Goal: Task Accomplishment & Management: Use online tool/utility

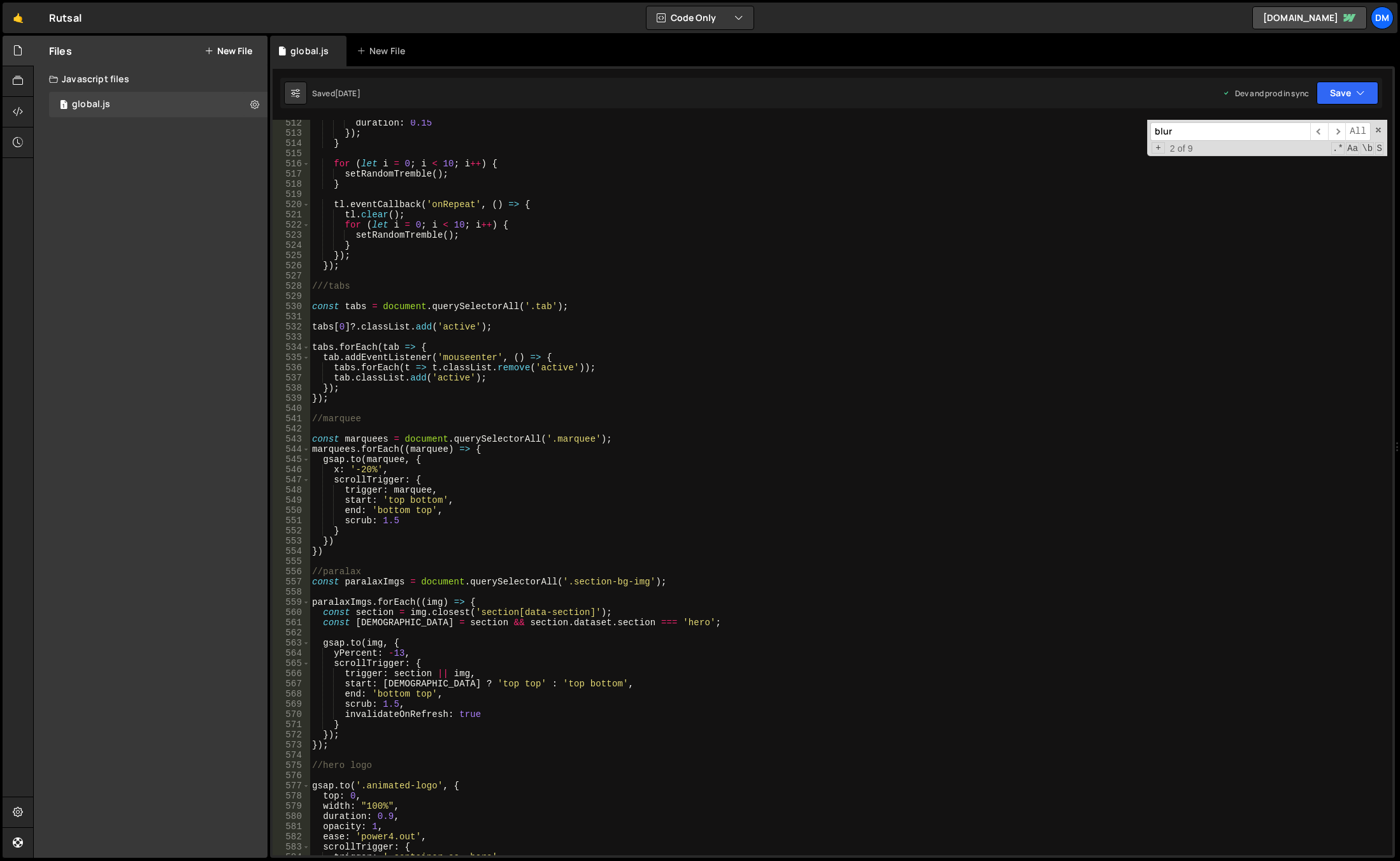
scroll to position [5622, 0]
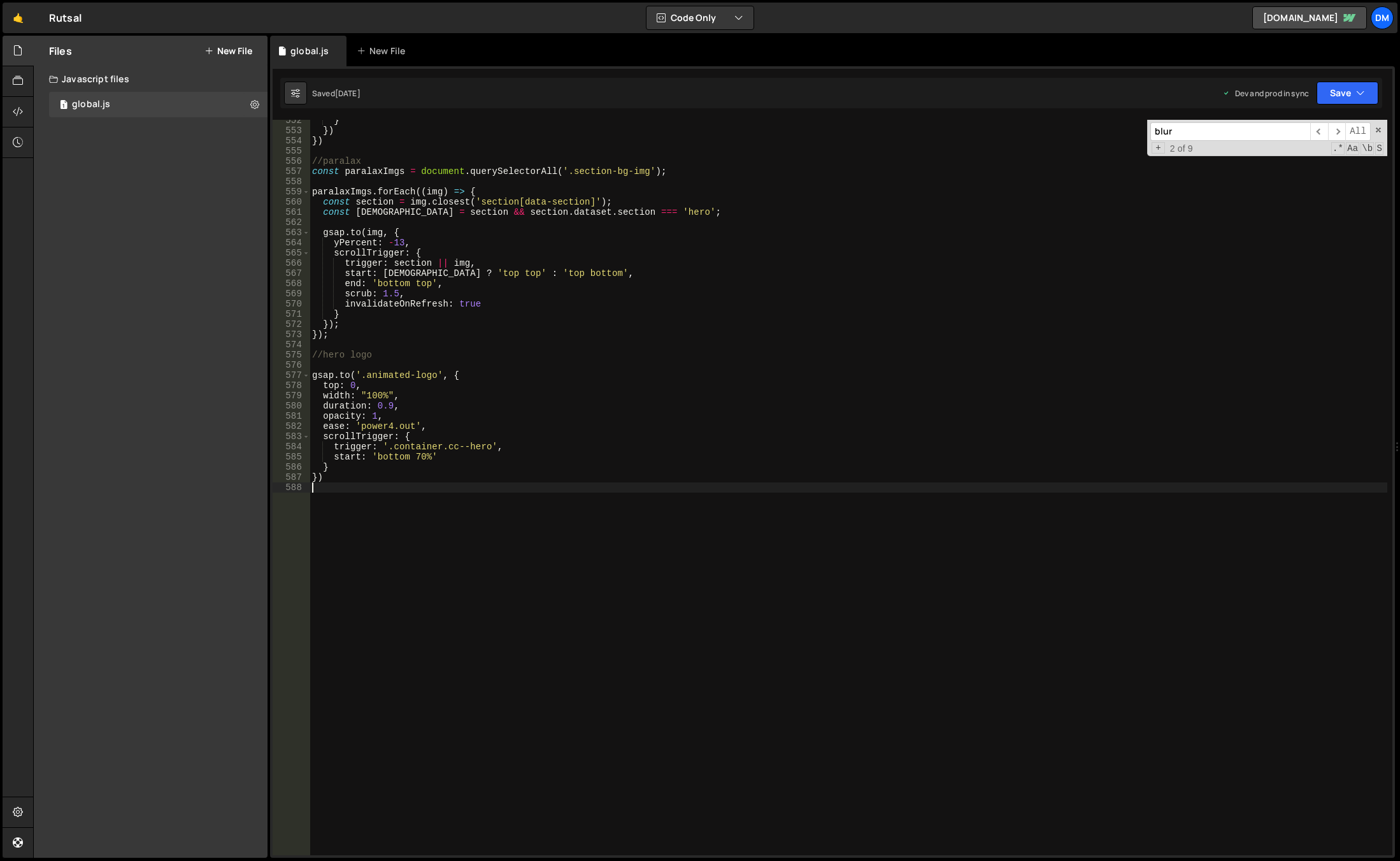
click at [452, 527] on div "} }) }) //paralax const paralaxImgs = document . querySelectorAll ( '.section-b…" at bounding box center [848, 494] width 1078 height 756
type textarea "//horizontal scroll"
click at [456, 527] on div "} }) }) //paralax const paralaxImgs = document . querySelectorAll ( '.section-b…" at bounding box center [848, 494] width 1078 height 756
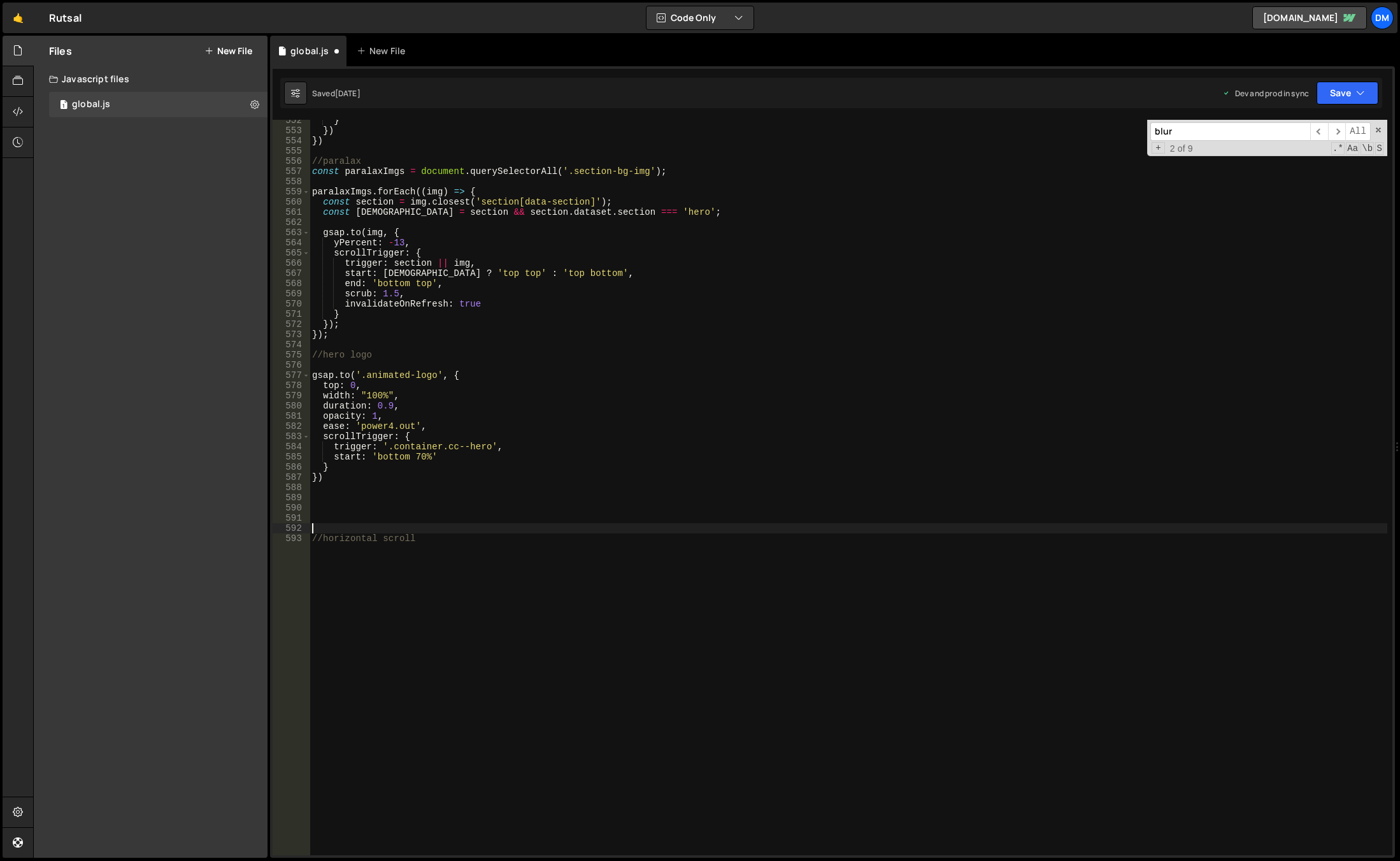
scroll to position [0, 0]
click at [448, 541] on div "} }) }) //paralax const paralaxImgs = document . querySelectorAll ( '.section-b…" at bounding box center [848, 494] width 1078 height 756
type textarea "//horizontal scroll"
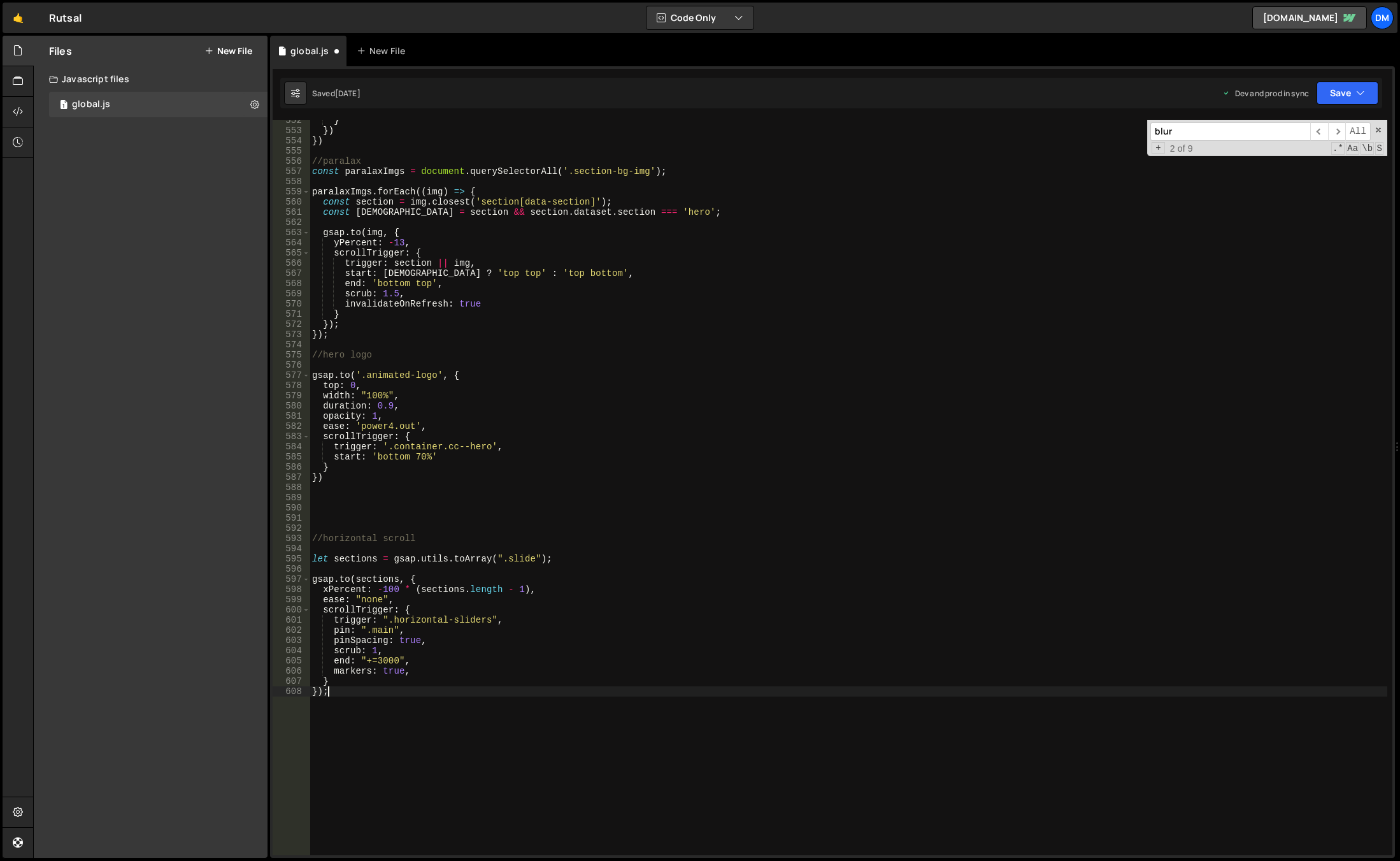
click at [513, 559] on div "} }) }) //paralax const paralaxImgs = document . querySelectorAll ( '.section-b…" at bounding box center [848, 494] width 1078 height 756
paste textarea "horizontal-scroll"
click at [697, 448] on div "} }) }) //paralax const paralaxImgs = document . querySelectorAll ( '.section-b…" at bounding box center [848, 494] width 1078 height 756
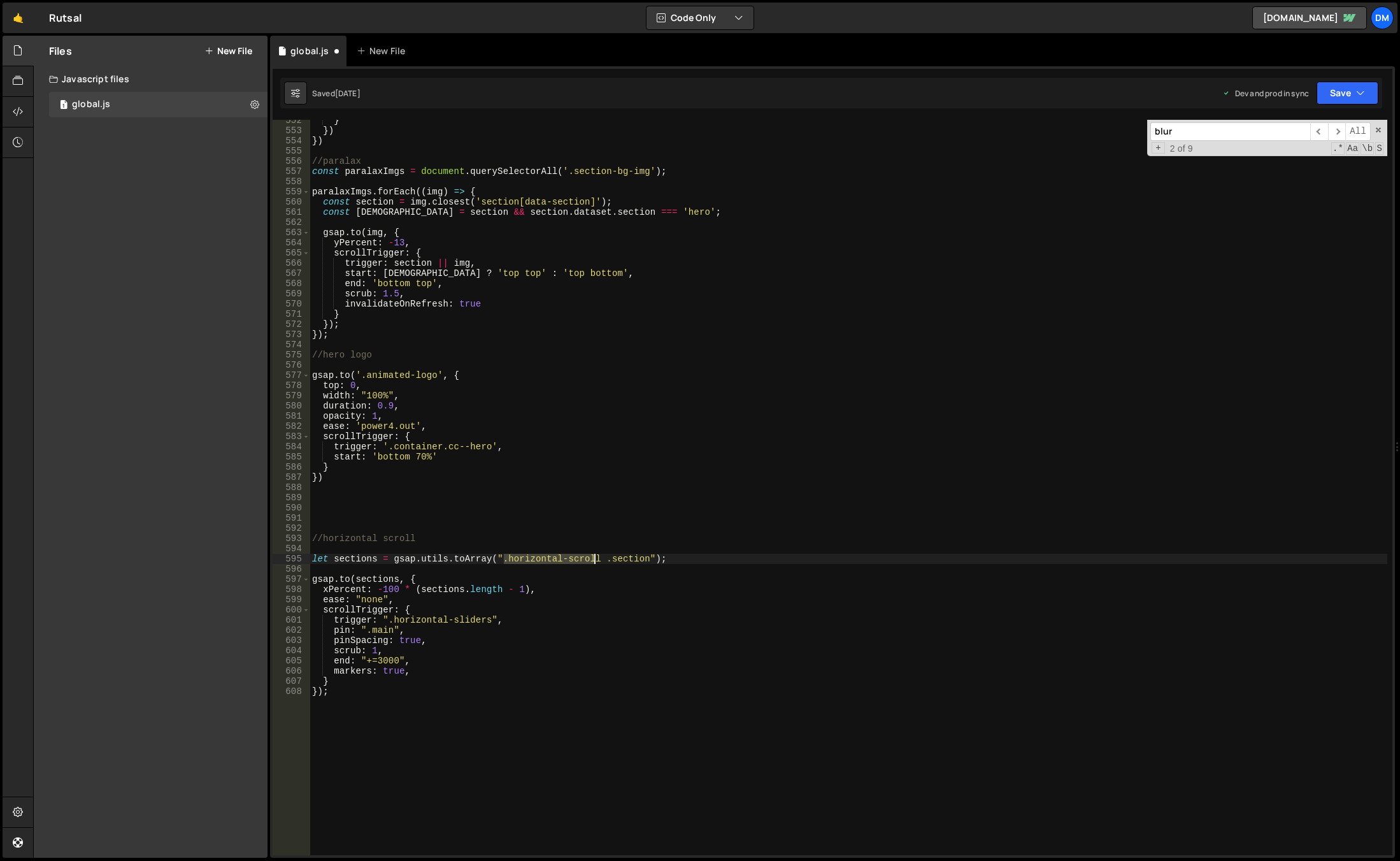
drag, startPoint x: 503, startPoint y: 559, endPoint x: 592, endPoint y: 562, distance: 89.1
click at [592, 562] on div "} }) }) //paralax const paralaxImgs = document . querySelectorAll ( '.section-b…" at bounding box center [848, 494] width 1078 height 756
drag, startPoint x: 393, startPoint y: 619, endPoint x: 487, endPoint y: 617, distance: 94.0
click at [487, 617] on div "} }) }) //paralax const paralaxImgs = document . querySelectorAll ( '.section-b…" at bounding box center [848, 494] width 1078 height 756
paste textarea "[PERSON_NAME]"
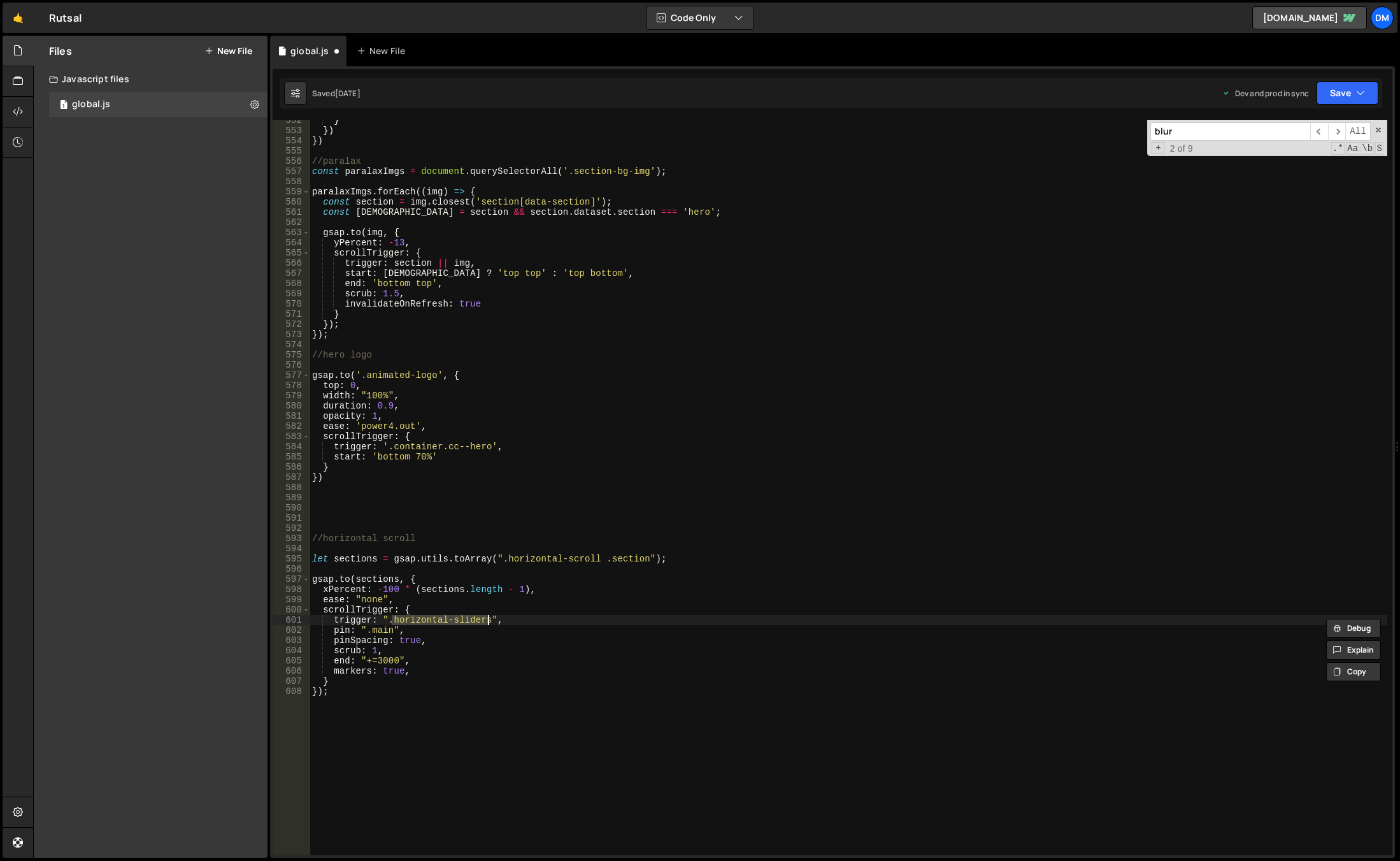
scroll to position [0, 12]
click at [584, 589] on div "} }) }) //paralax const paralaxImgs = document . querySelectorAll ( '.section-b…" at bounding box center [848, 494] width 1078 height 756
drag, startPoint x: 398, startPoint y: 629, endPoint x: 360, endPoint y: 629, distance: 38.0
click at [360, 629] on div "} }) }) //paralax const paralaxImgs = document . querySelectorAll ( '.section-b…" at bounding box center [848, 494] width 1078 height 756
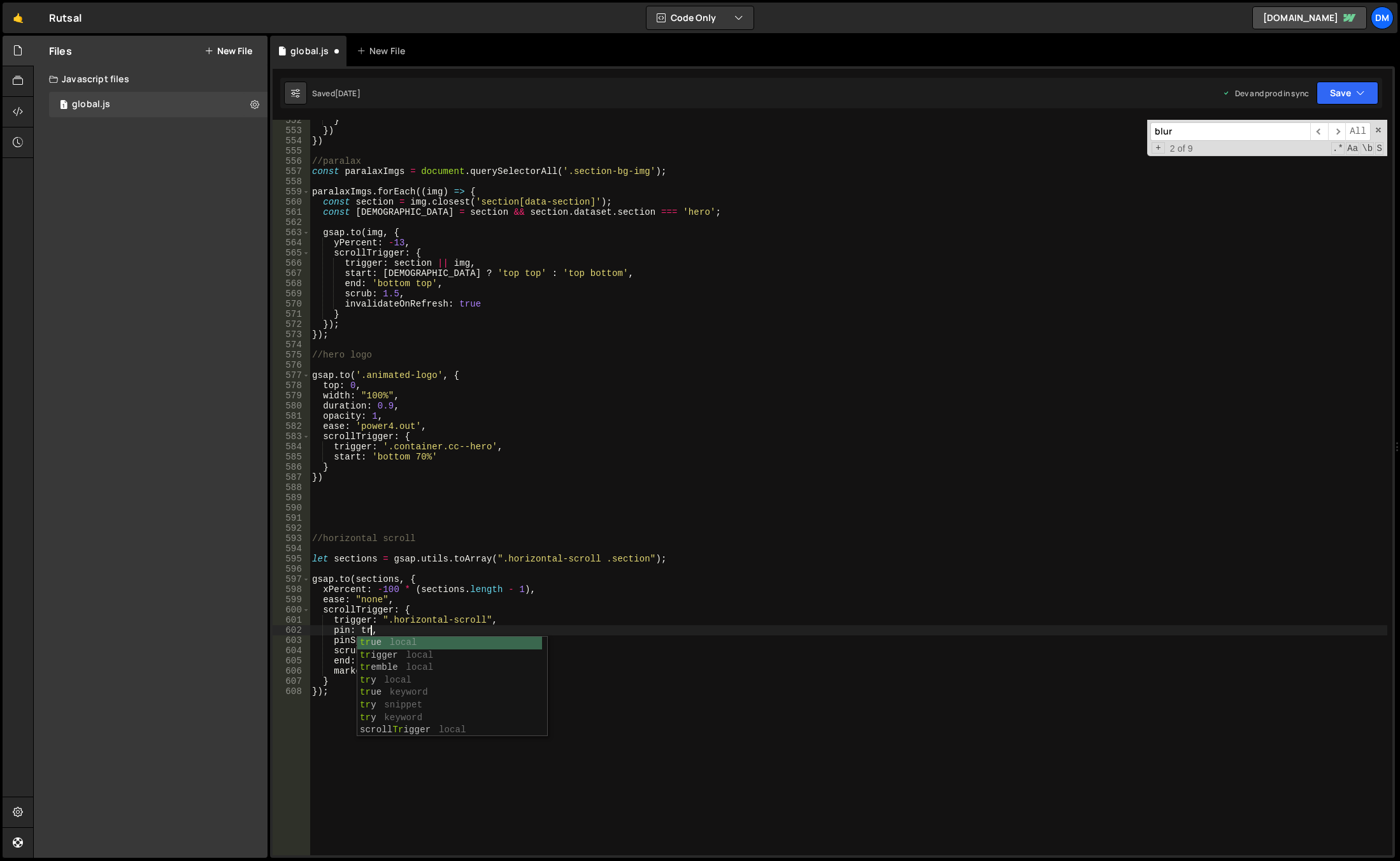
type textarea "pin: true,"
click at [950, 511] on div "} }) }) //paralax const paralaxImgs = document . querySelectorAll ( '.section-b…" at bounding box center [848, 494] width 1078 height 756
drag, startPoint x: 1334, startPoint y: 88, endPoint x: 1334, endPoint y: 97, distance: 9.0
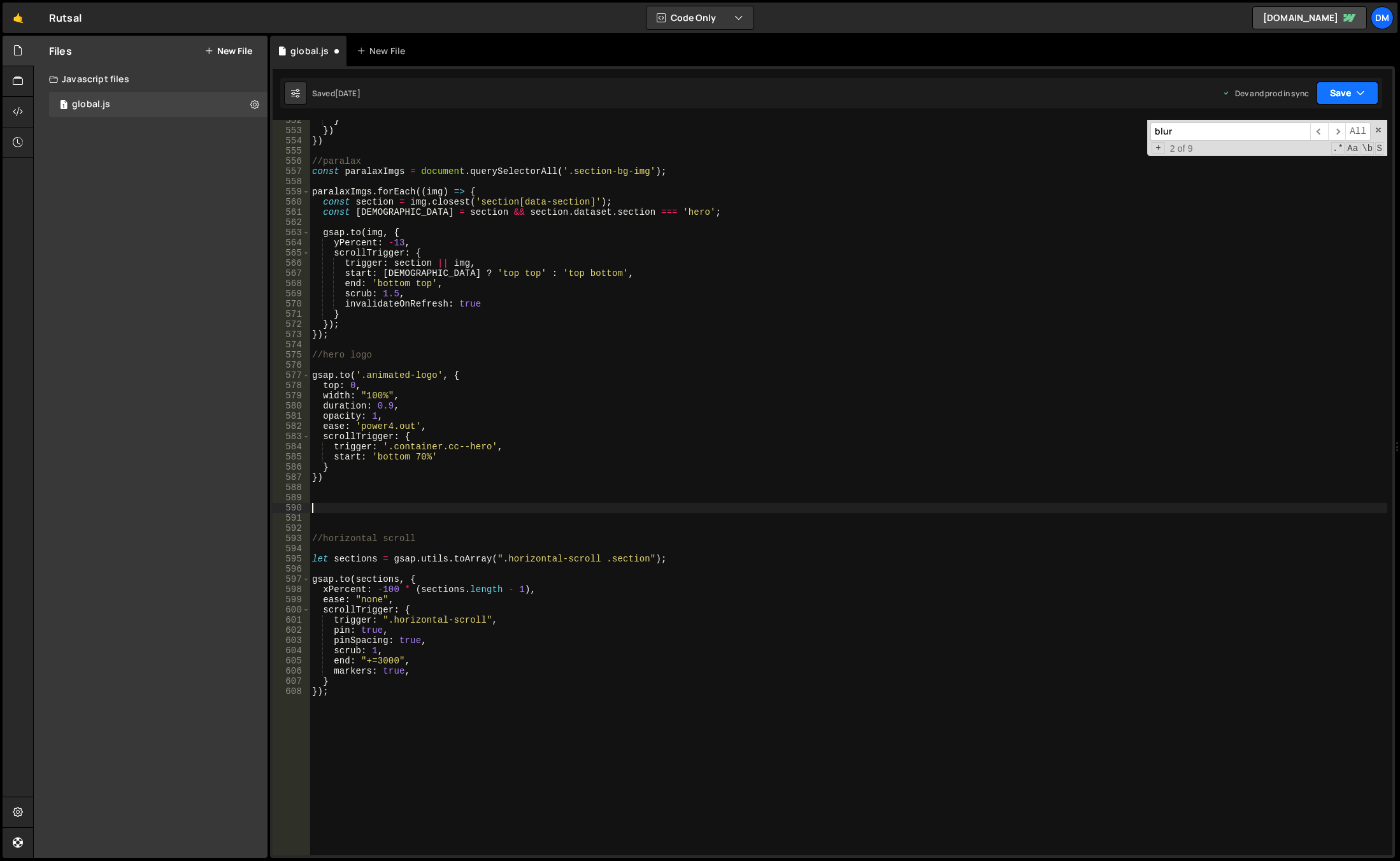
click at [1334, 88] on button "Save" at bounding box center [1348, 93] width 62 height 23
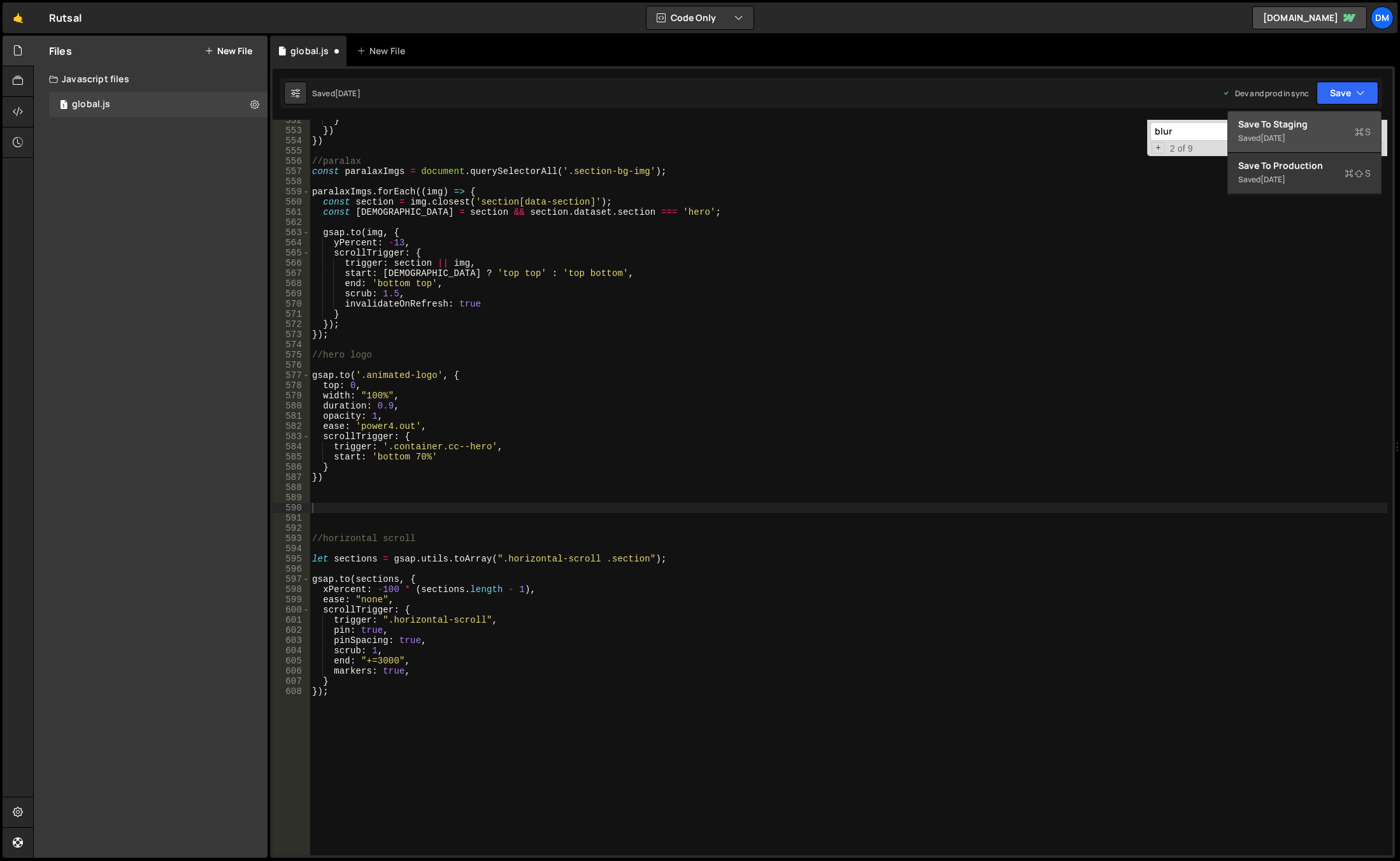
click at [1324, 120] on div "Save to Staging S" at bounding box center [1305, 124] width 133 height 13
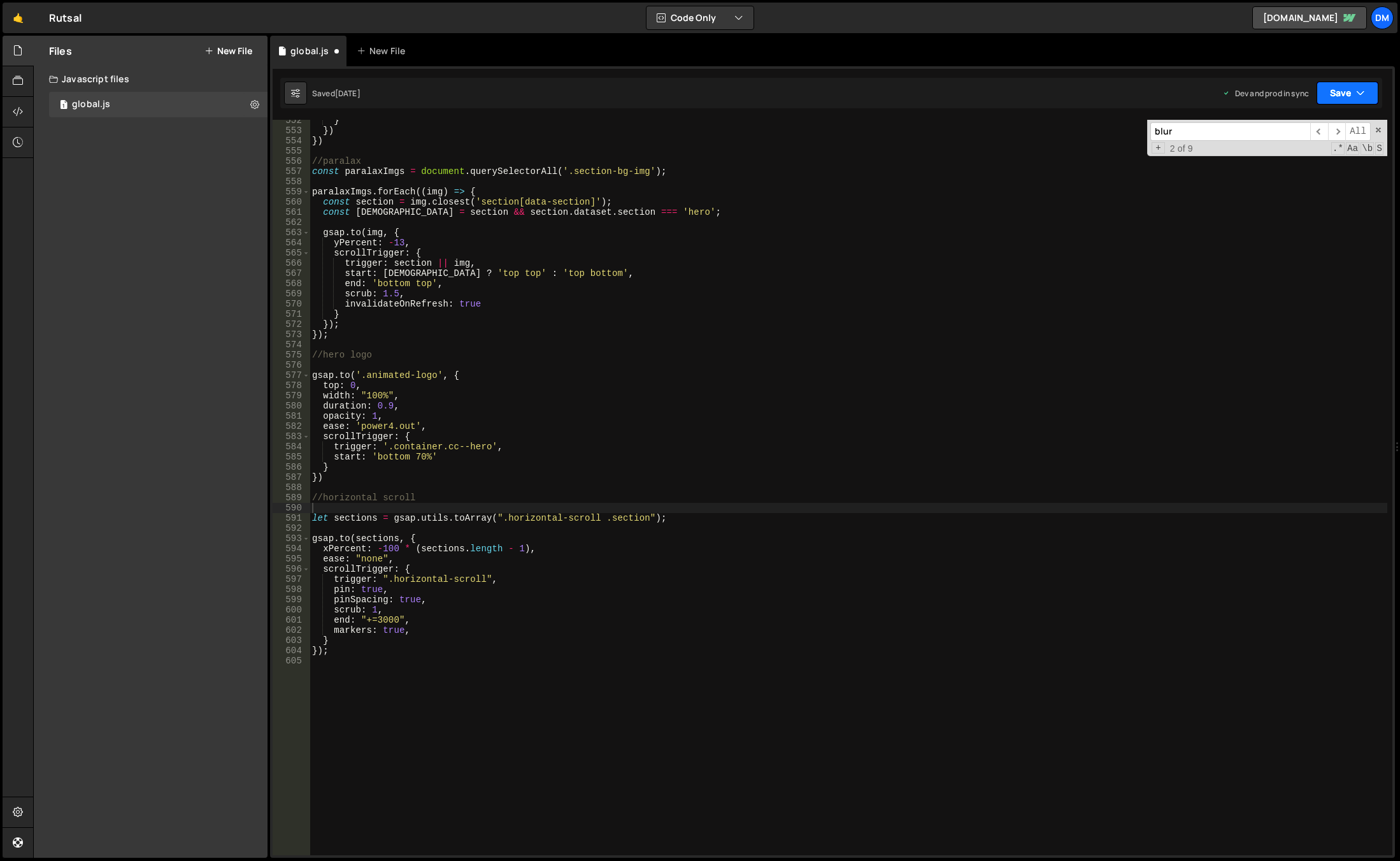
click at [1338, 96] on button "Save" at bounding box center [1348, 93] width 62 height 23
click at [1286, 181] on div "[DATE]" at bounding box center [1272, 179] width 25 height 11
click at [257, 99] on icon at bounding box center [254, 104] width 9 height 12
type input "global"
radio input "true"
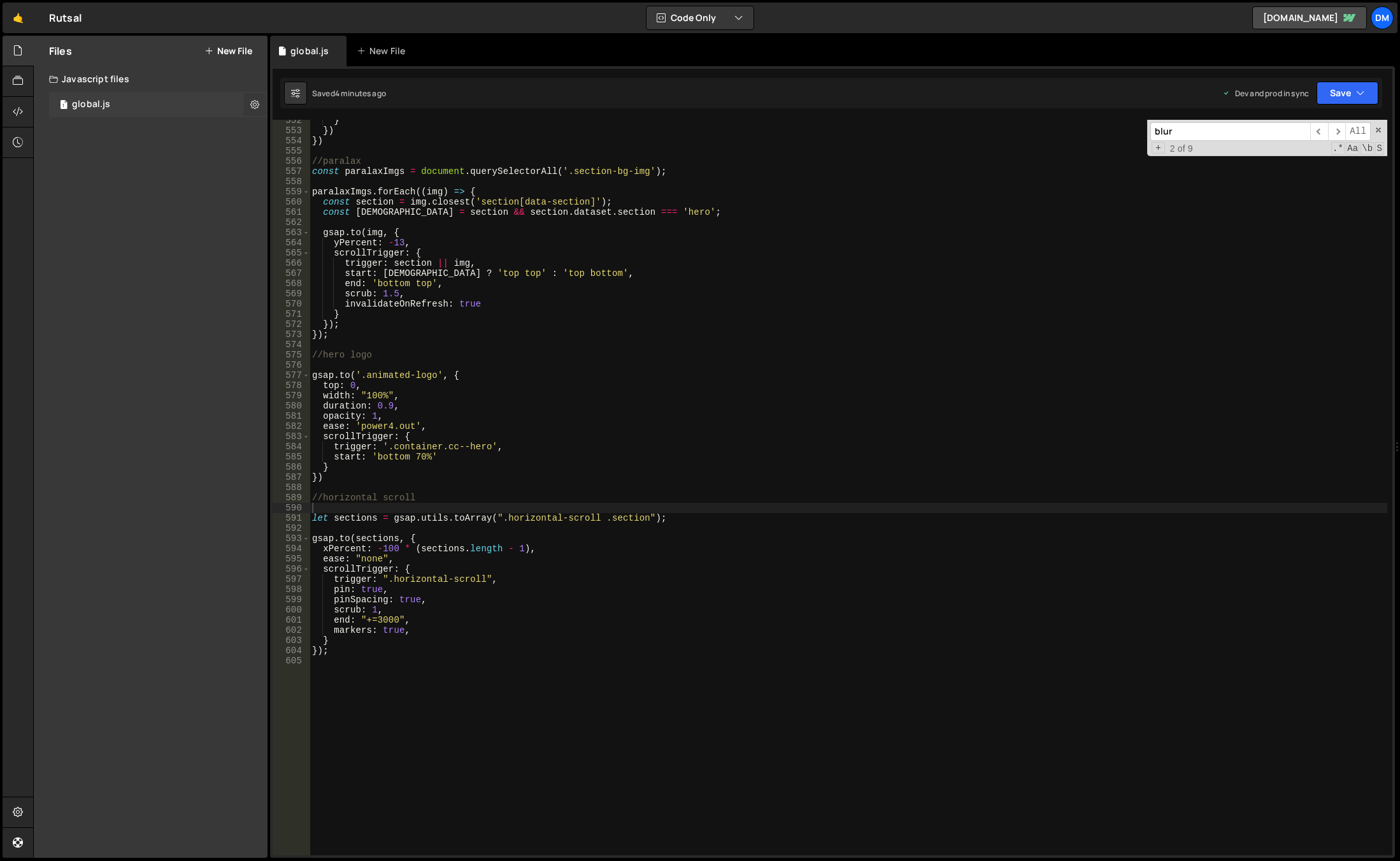
checkbox input "true"
drag, startPoint x: 364, startPoint y: 134, endPoint x: 369, endPoint y: 142, distance: 9.4
click at [364, 134] on button "Edit File Settings" at bounding box center [333, 131] width 125 height 25
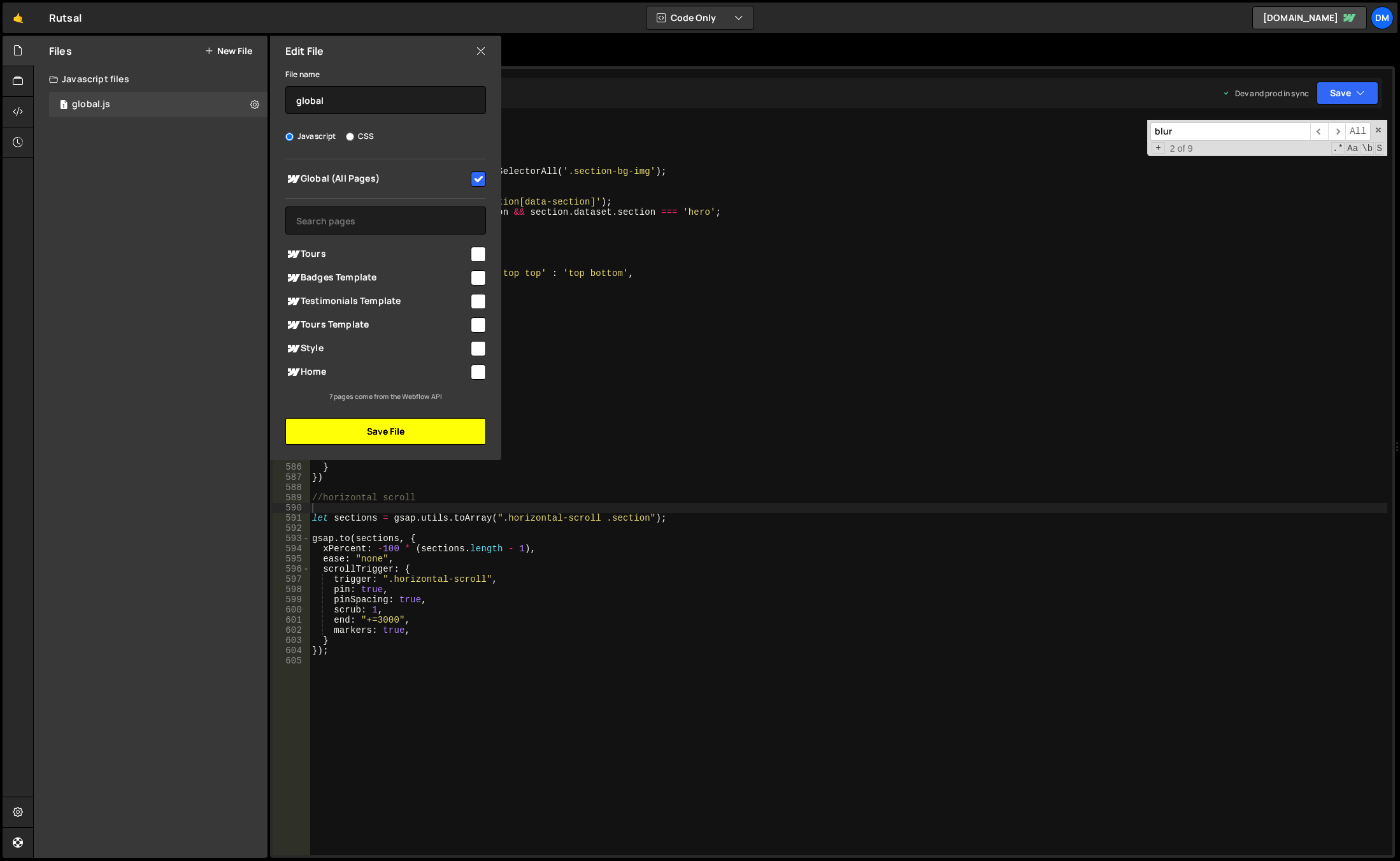
click at [367, 429] on button "Save File" at bounding box center [386, 431] width 201 height 27
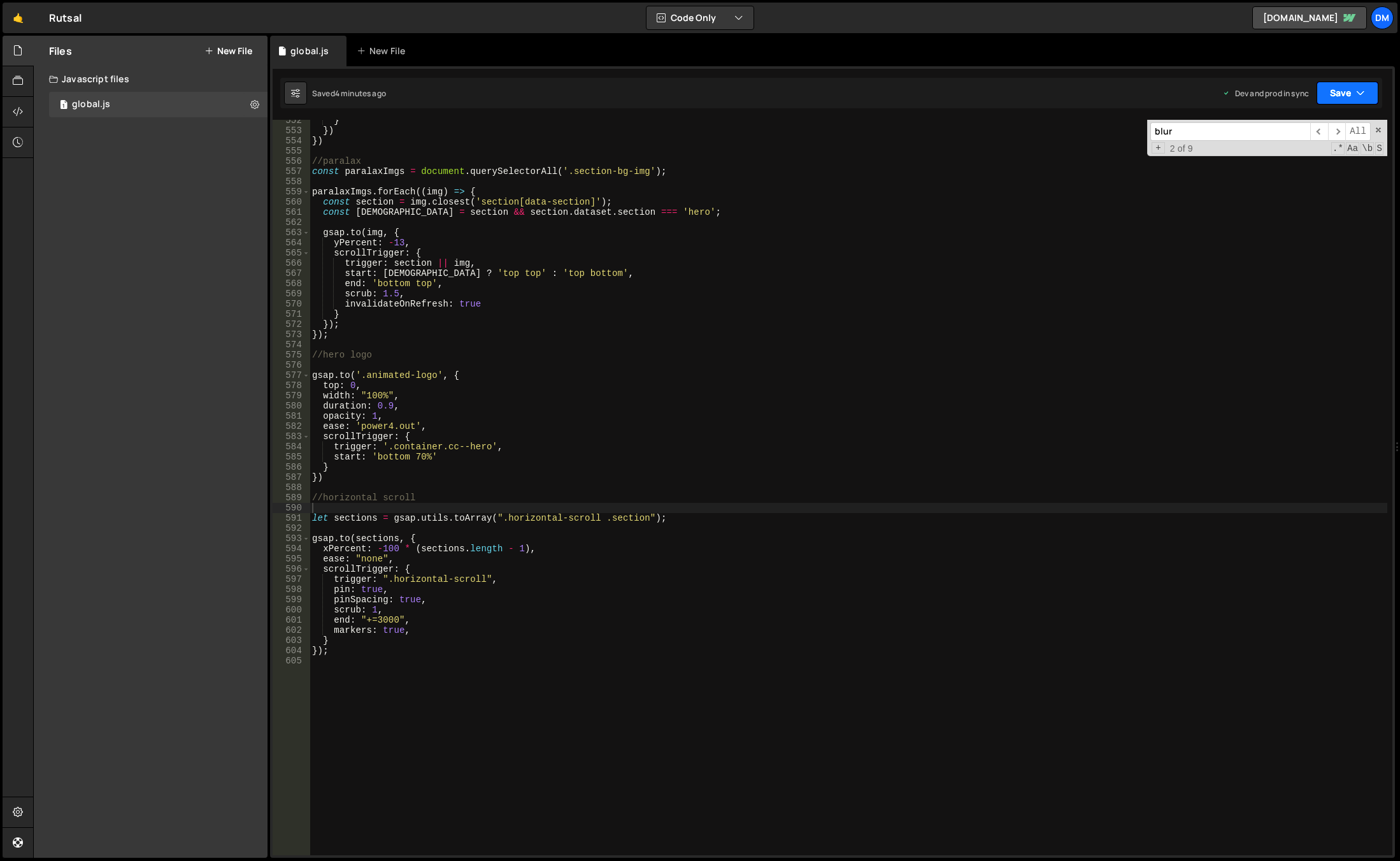
drag, startPoint x: 1365, startPoint y: 90, endPoint x: 1332, endPoint y: 136, distance: 56.6
click at [1363, 90] on button "Save" at bounding box center [1348, 93] width 62 height 23
drag, startPoint x: 1305, startPoint y: 181, endPoint x: 1313, endPoint y: 117, distance: 64.5
click at [1305, 181] on div "4 minutes ago" at bounding box center [1285, 179] width 50 height 11
click at [1330, 94] on button "Save" at bounding box center [1340, 93] width 77 height 23
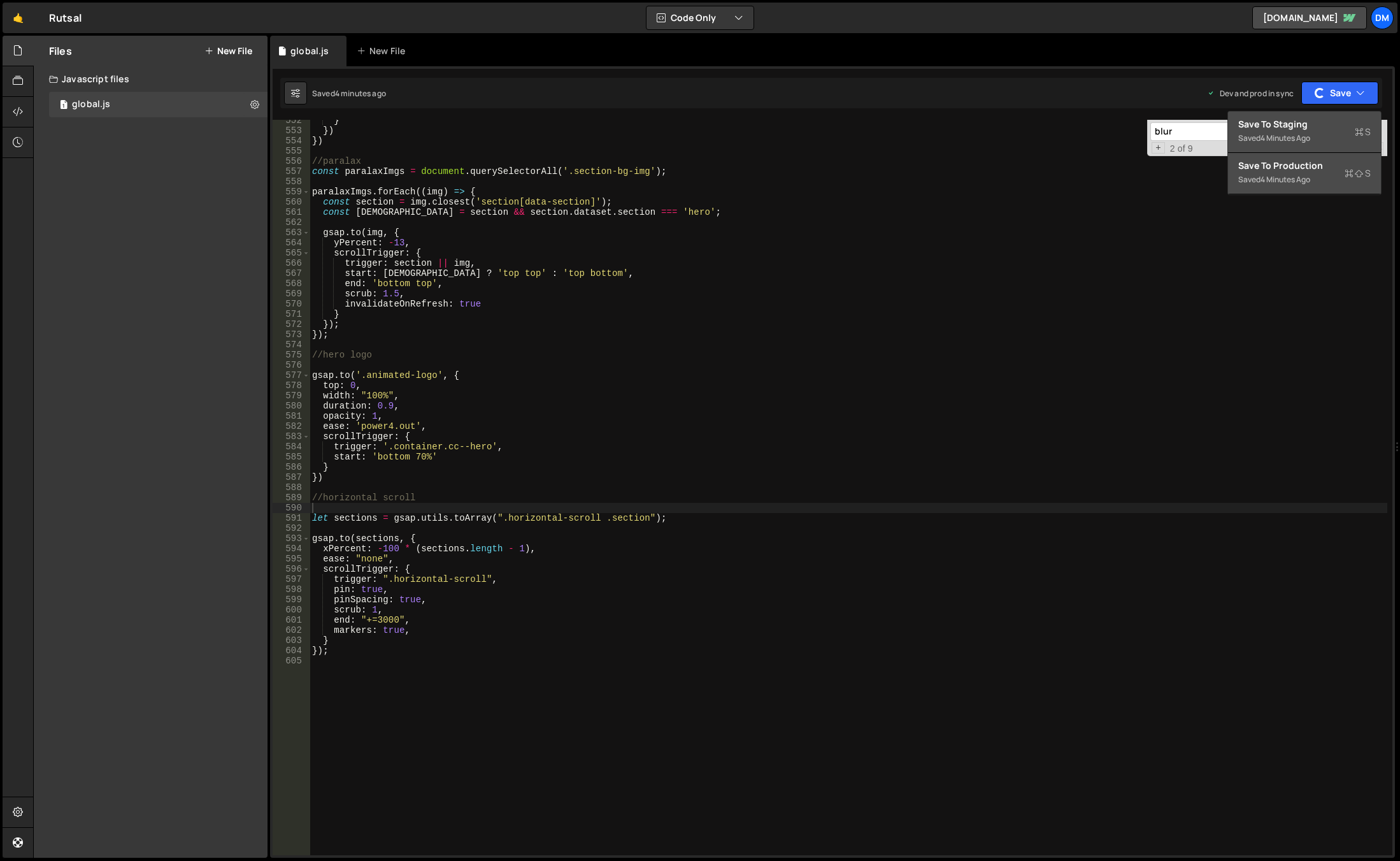
click at [1311, 124] on div "Save to Staging S" at bounding box center [1305, 124] width 133 height 13
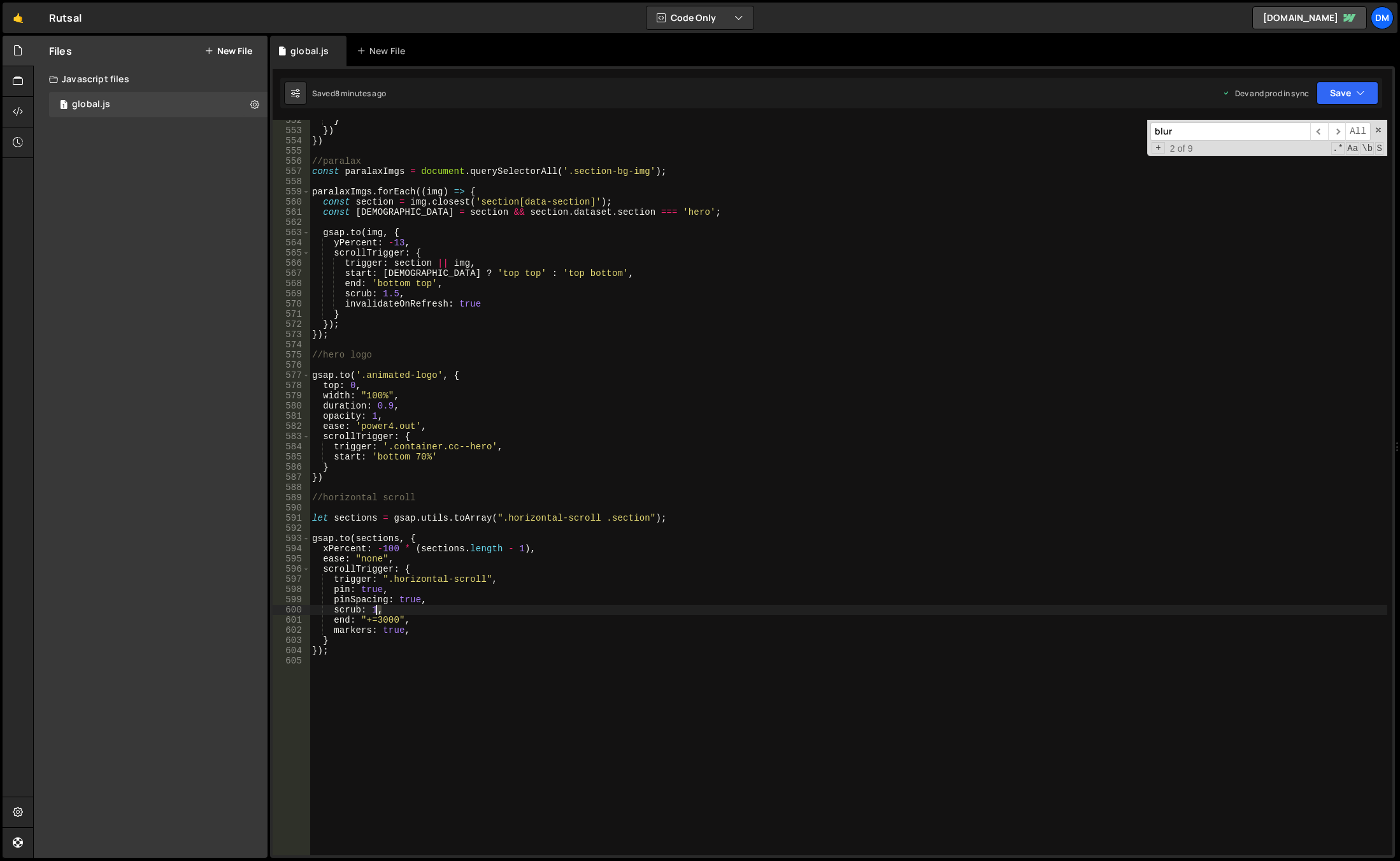
drag, startPoint x: 398, startPoint y: 610, endPoint x: 377, endPoint y: 608, distance: 21.1
click at [377, 608] on div "} }) }) //paralax const paralaxImgs = document . querySelectorAll ( '.section-b…" at bounding box center [848, 494] width 1078 height 756
click at [377, 608] on div "} }) }) //paralax const paralaxImgs = document . querySelectorAll ( '.section-b…" at bounding box center [848, 487] width 1078 height 735
click at [620, 502] on div "} }) }) //paralax const paralaxImgs = document . querySelectorAll ( '.section-b…" at bounding box center [848, 494] width 1078 height 756
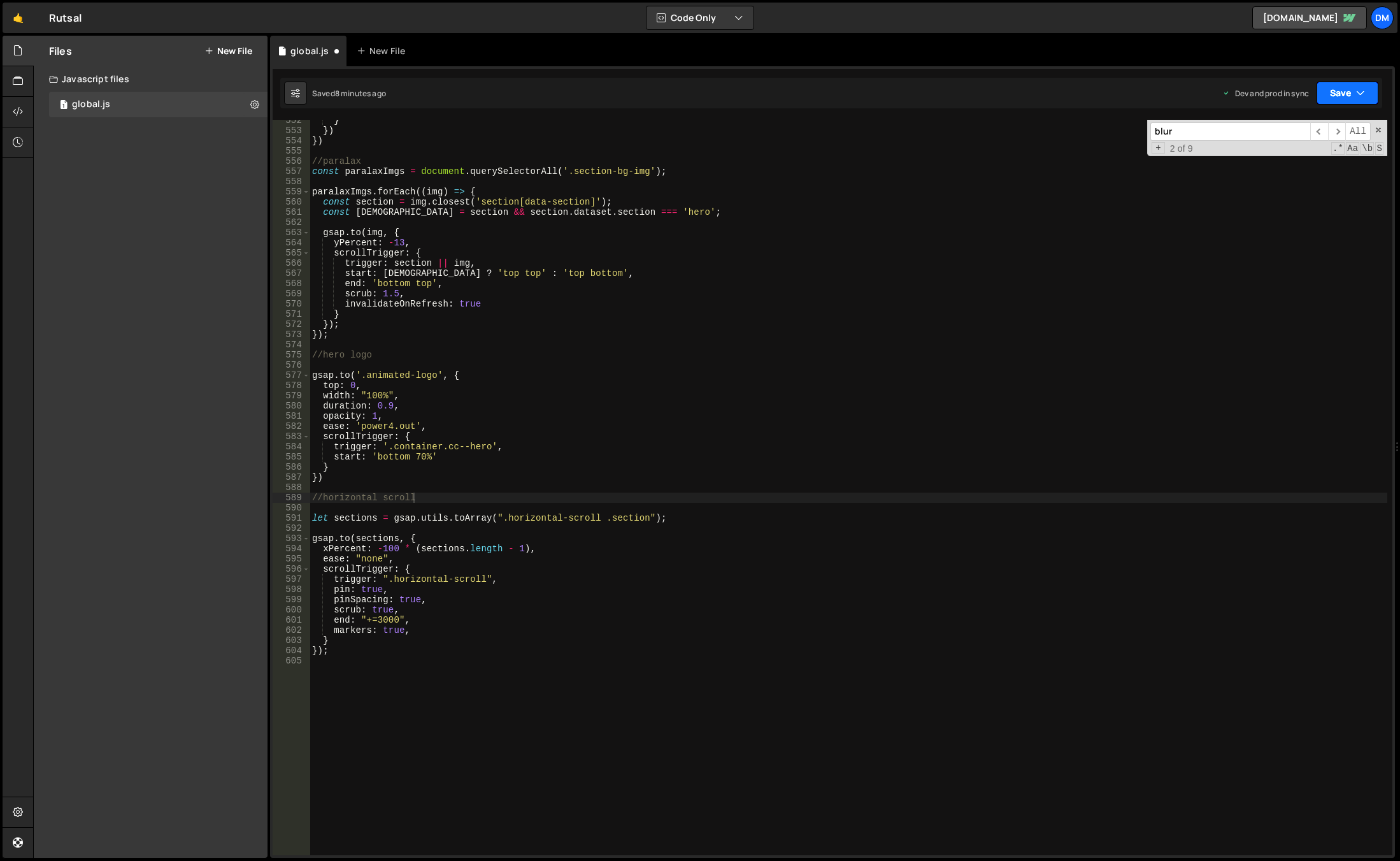
click at [1375, 87] on button "Save" at bounding box center [1348, 93] width 62 height 23
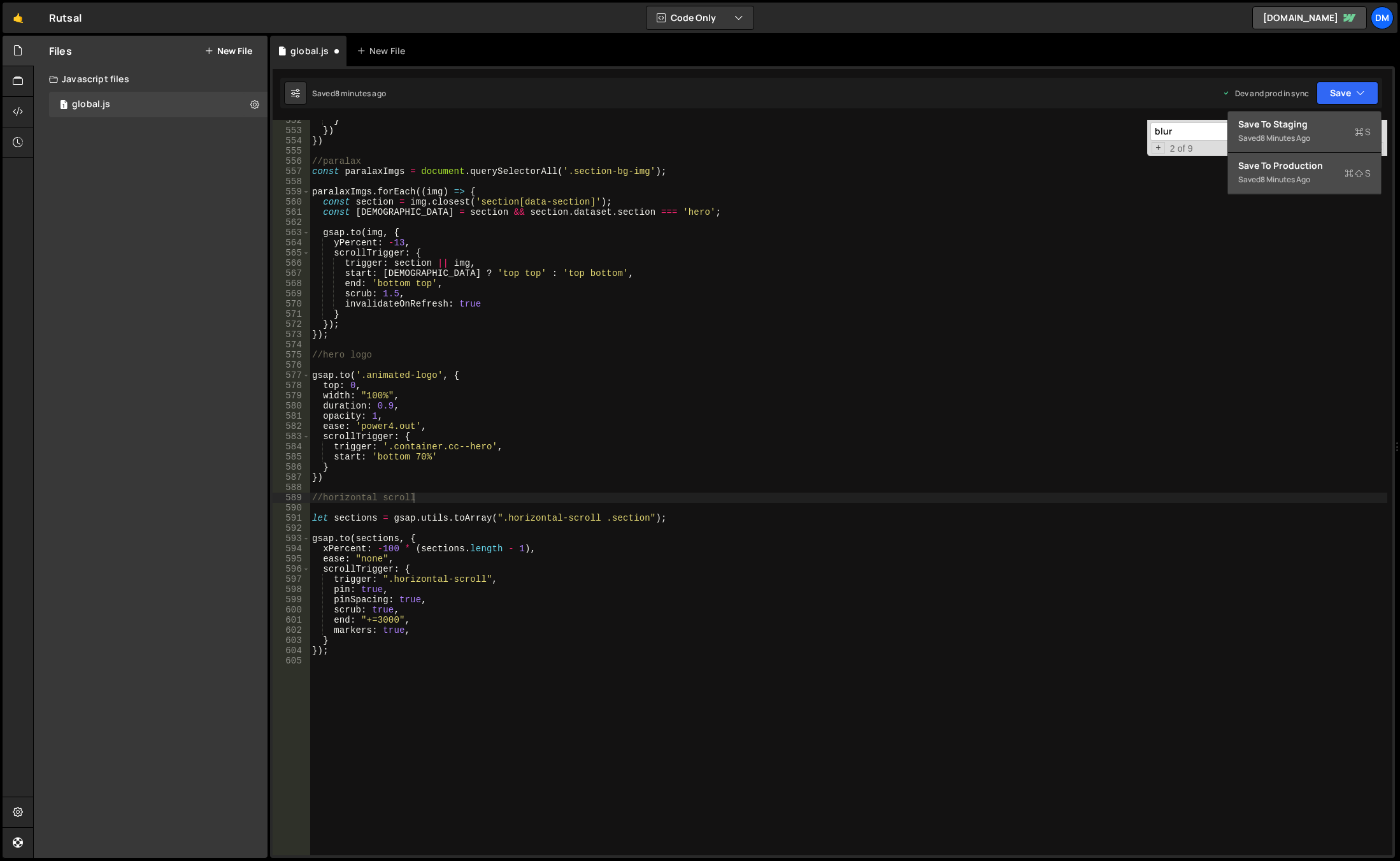
click at [1335, 123] on div "Save to Staging S" at bounding box center [1305, 124] width 133 height 13
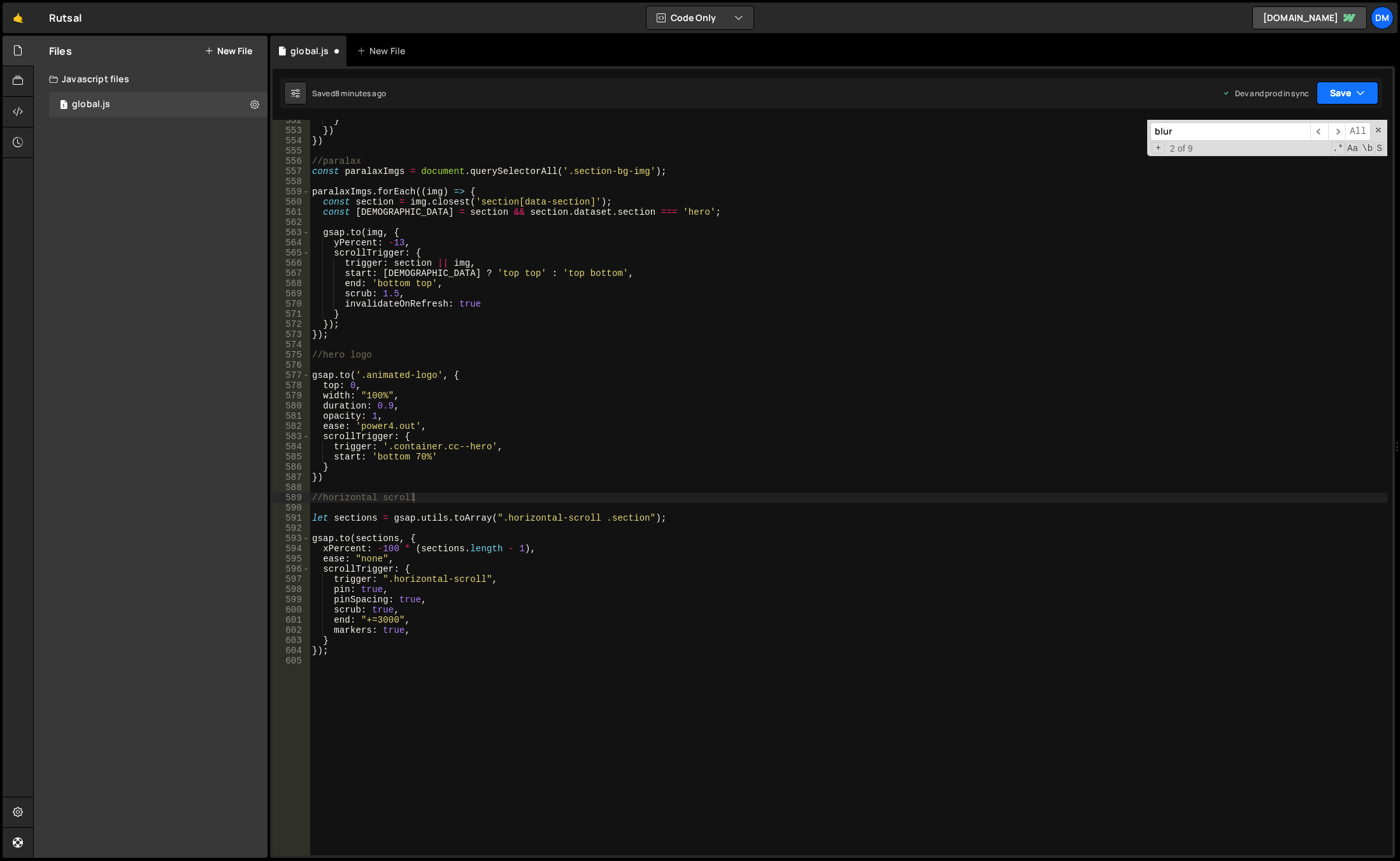
click at [1344, 95] on button "Save" at bounding box center [1348, 93] width 62 height 23
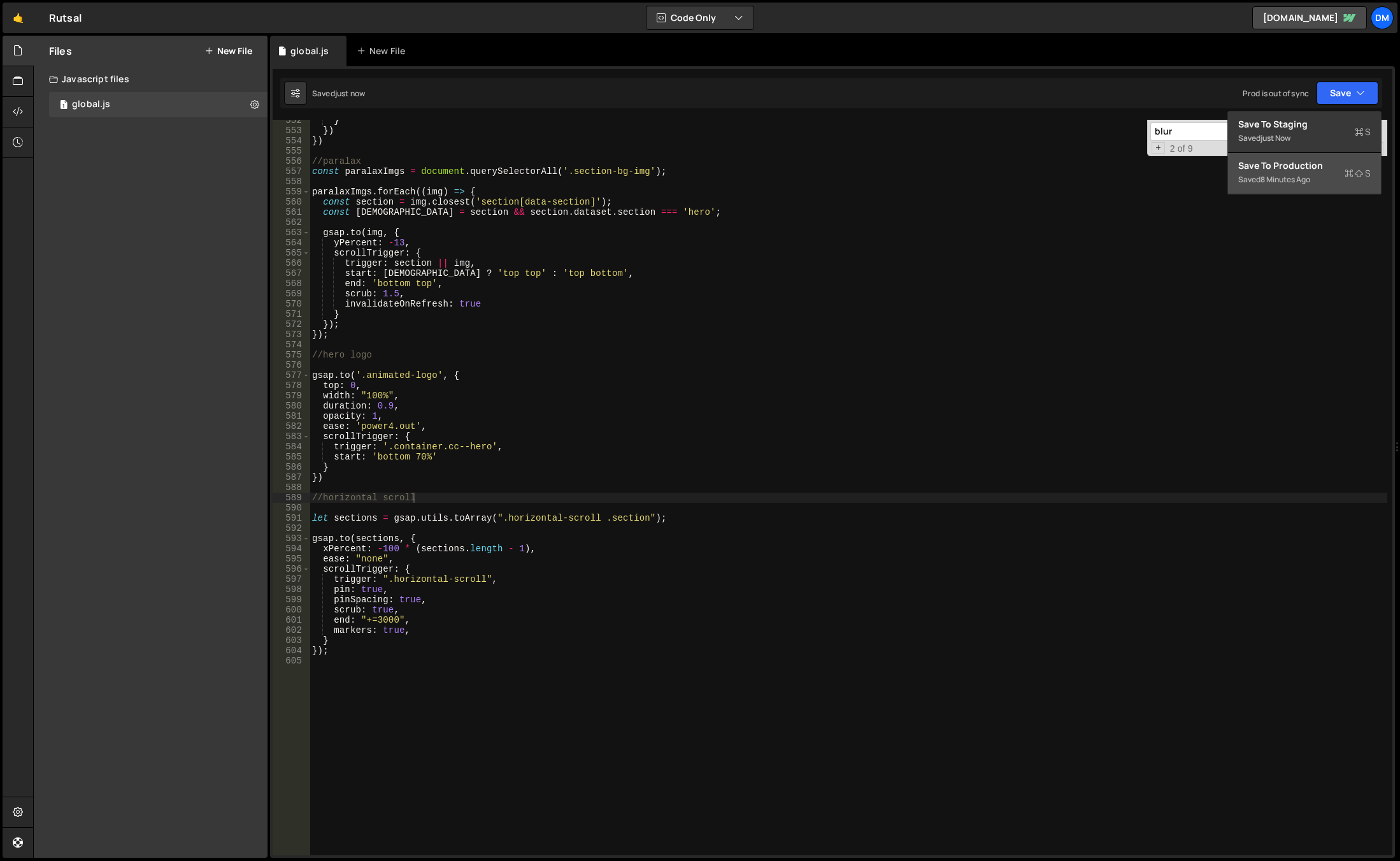
click at [1304, 167] on div "Save to Production S" at bounding box center [1305, 165] width 133 height 13
type textarea "scrub: true,"
click at [407, 613] on div "} }) }) //paralax const paralaxImgs = document . querySelectorAll ( '.section-b…" at bounding box center [848, 494] width 1078 height 756
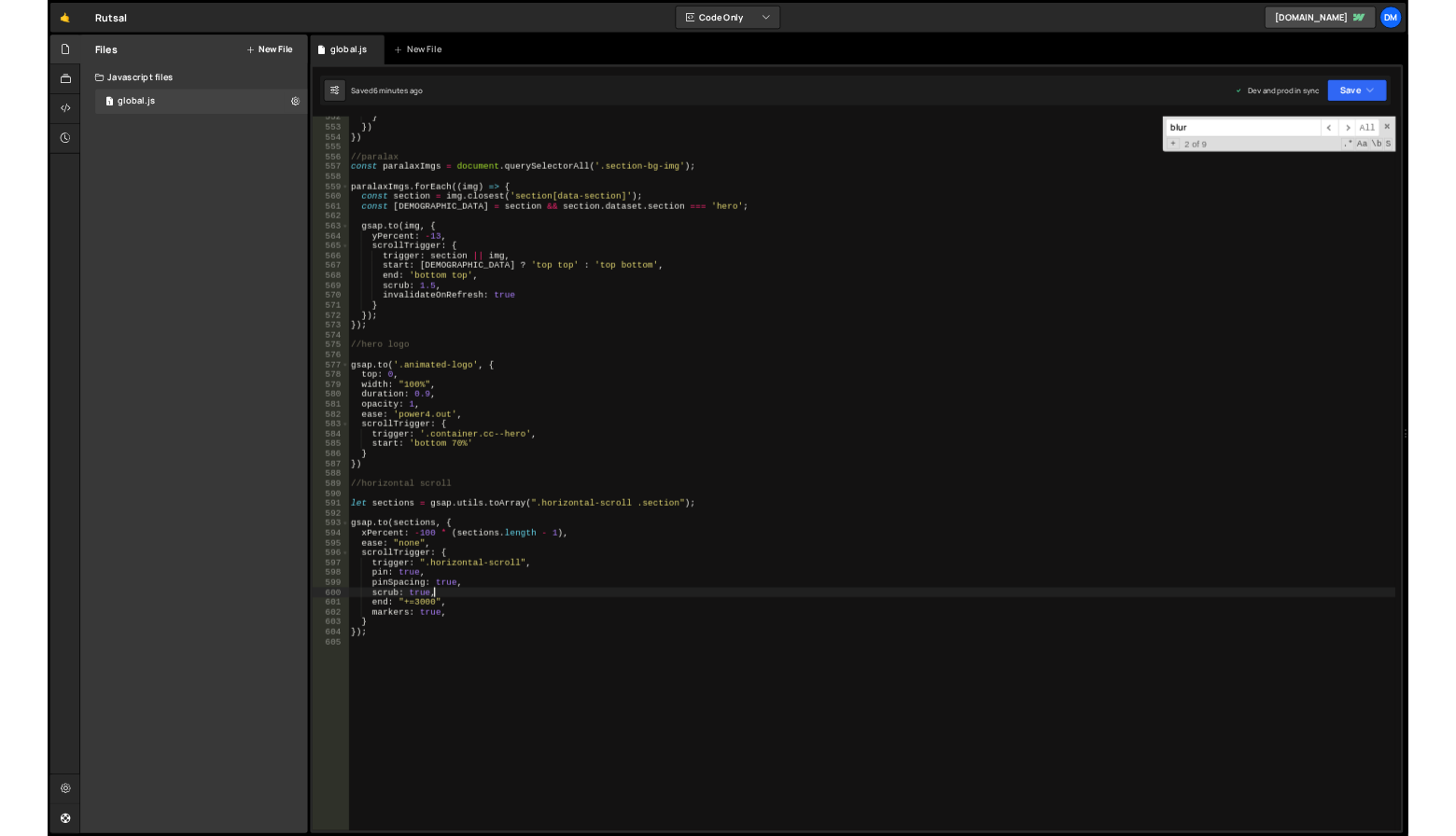
scroll to position [0, 1]
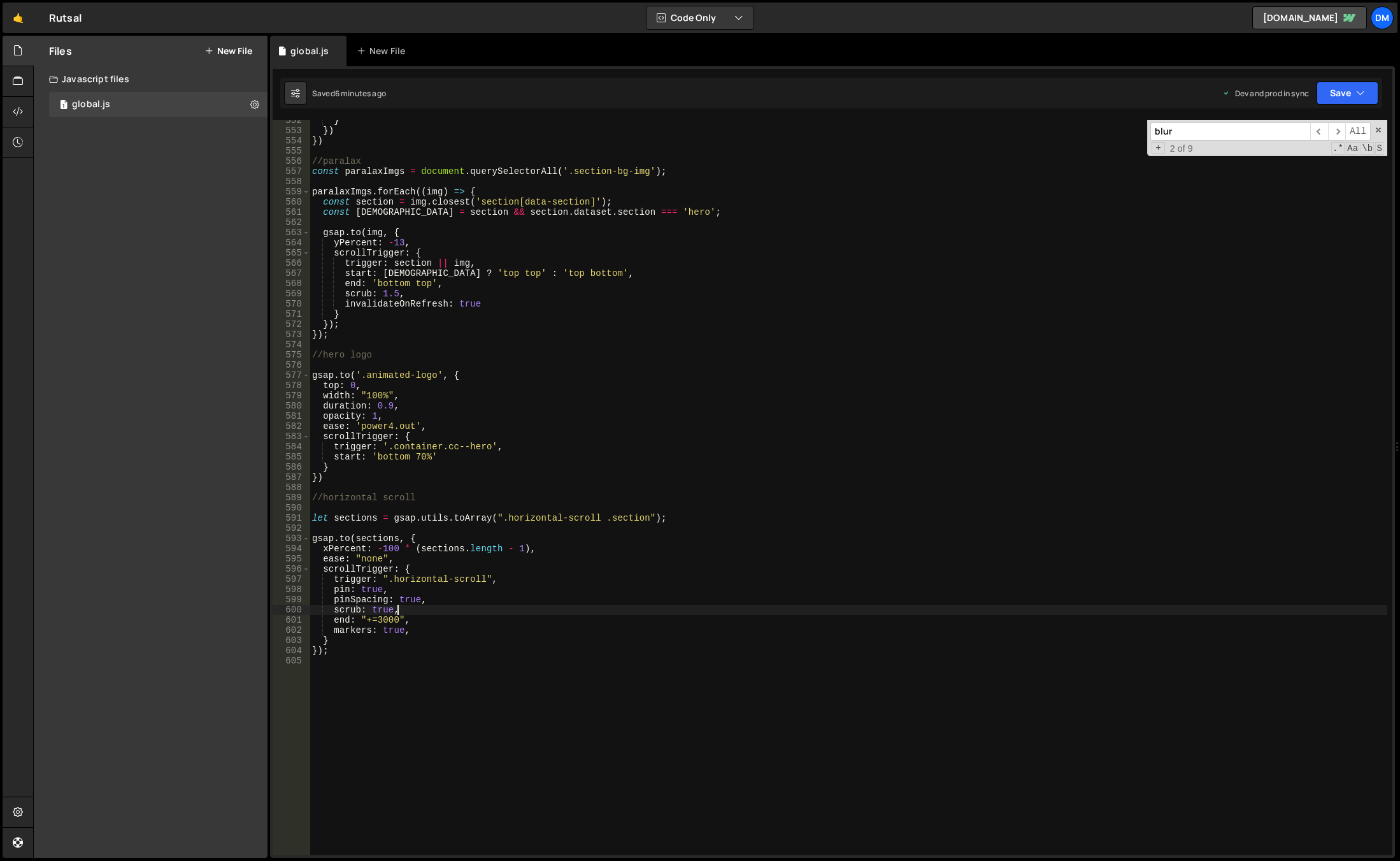
paste textarea "snap: 0.33,"
drag, startPoint x: 1330, startPoint y: 97, endPoint x: 1330, endPoint y: 106, distance: 9.0
click at [1330, 97] on button "Save" at bounding box center [1348, 93] width 62 height 23
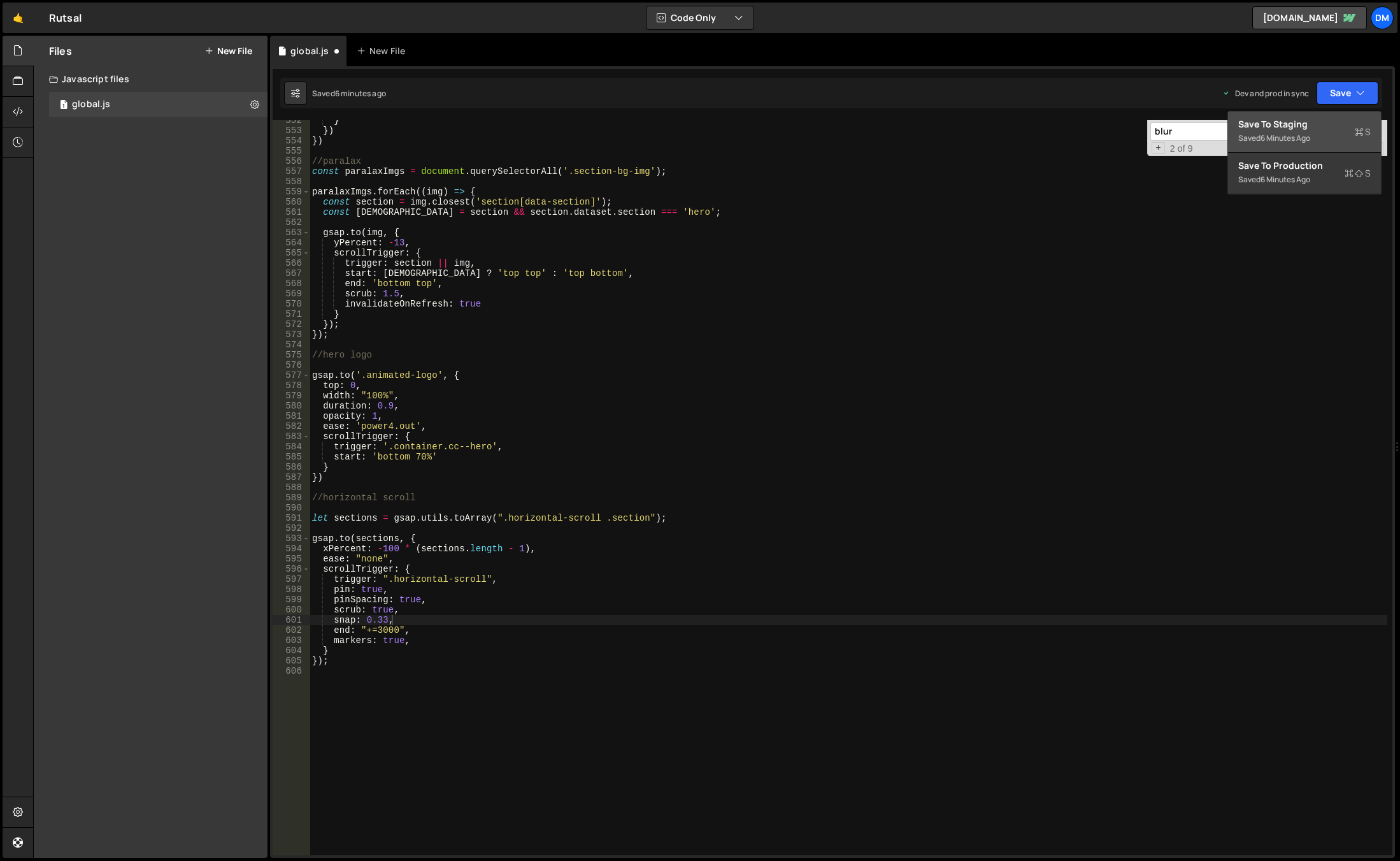
click at [1306, 132] on button "Save to Staging S Saved 6 minutes ago" at bounding box center [1304, 132] width 153 height 41
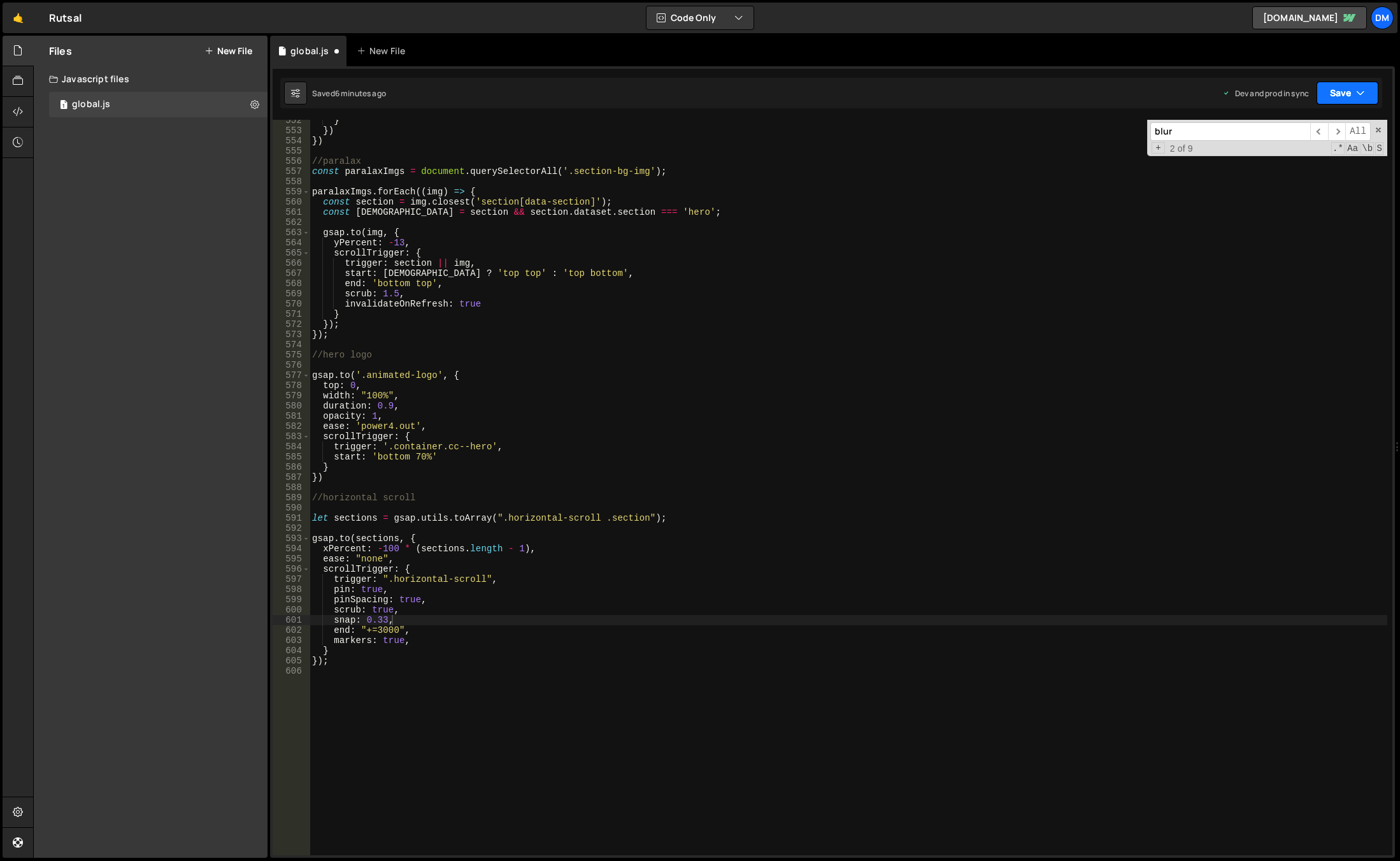
click at [1340, 94] on button "Save" at bounding box center [1348, 93] width 62 height 23
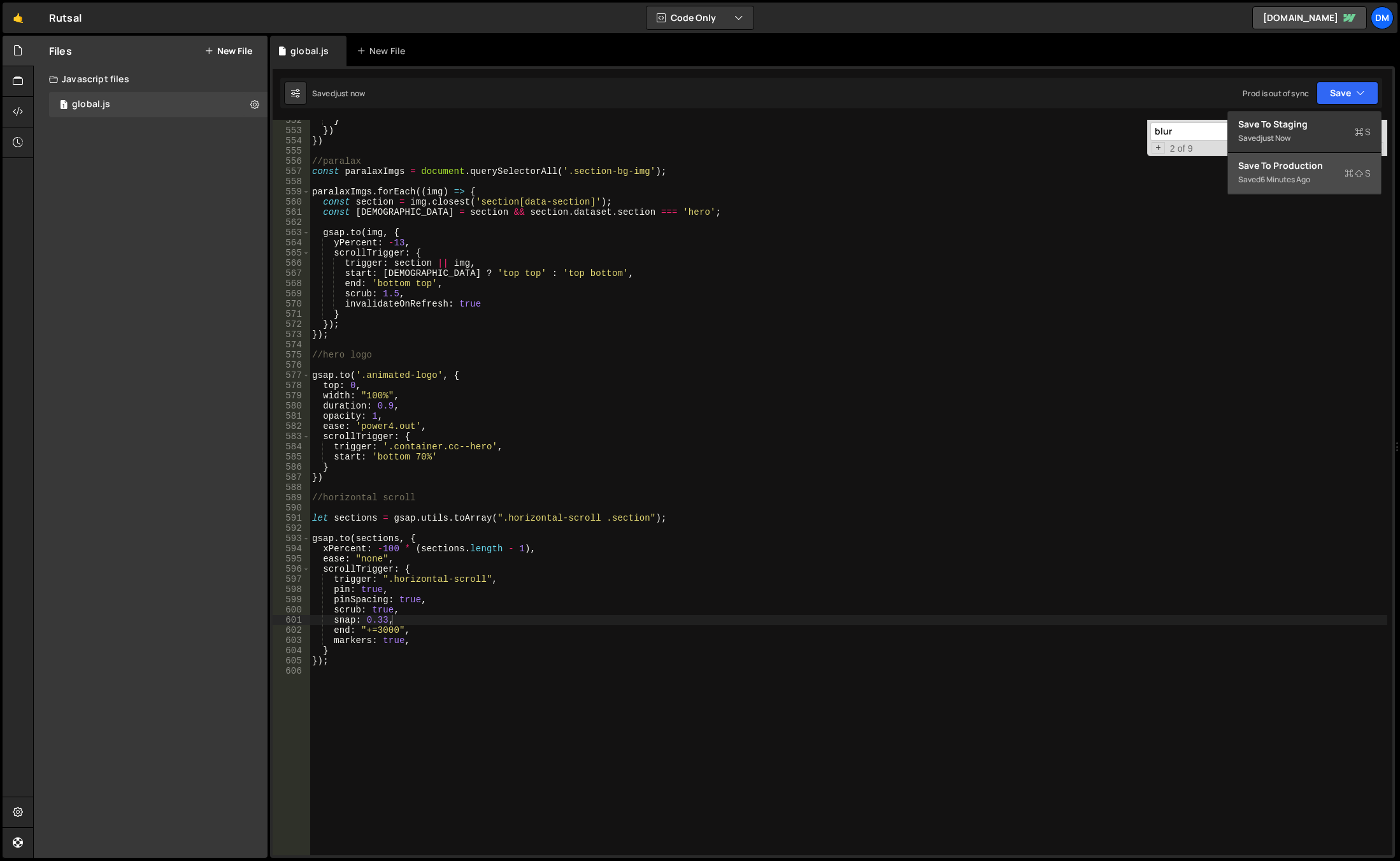
click at [1295, 167] on div "Save to Production S" at bounding box center [1305, 165] width 133 height 13
click at [353, 657] on div "} }) }) //paralax const paralaxImgs = document . querySelectorAll ( '.section-b…" at bounding box center [848, 494] width 1078 height 756
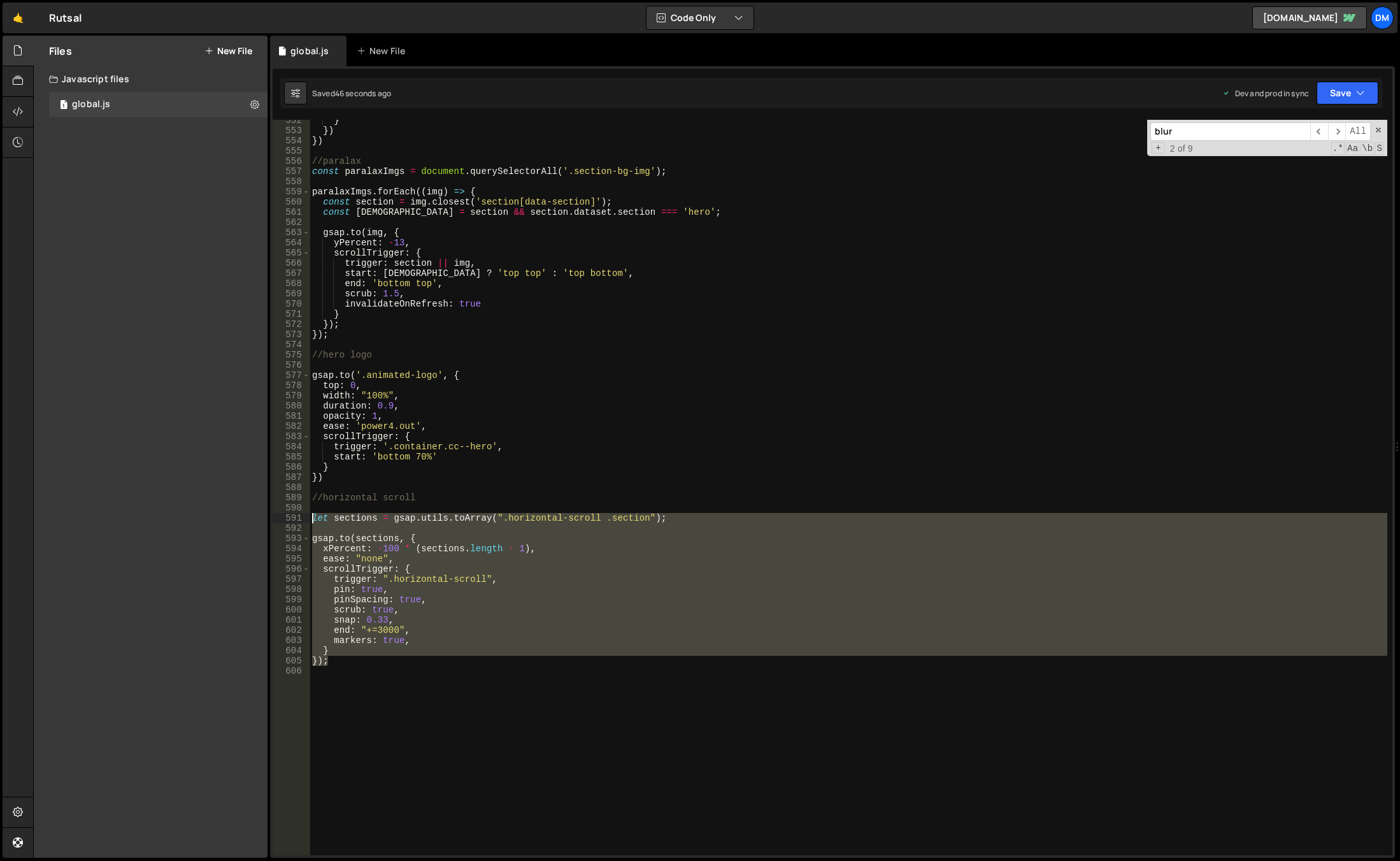
drag, startPoint x: 353, startPoint y: 661, endPoint x: 299, endPoint y: 513, distance: 157.5
click at [299, 513] on div "}); 552 553 554 555 556 557 558 559 560 561 562 563 564 565 566 567 568 569 570…" at bounding box center [833, 487] width 1120 height 735
paste textarea "});"
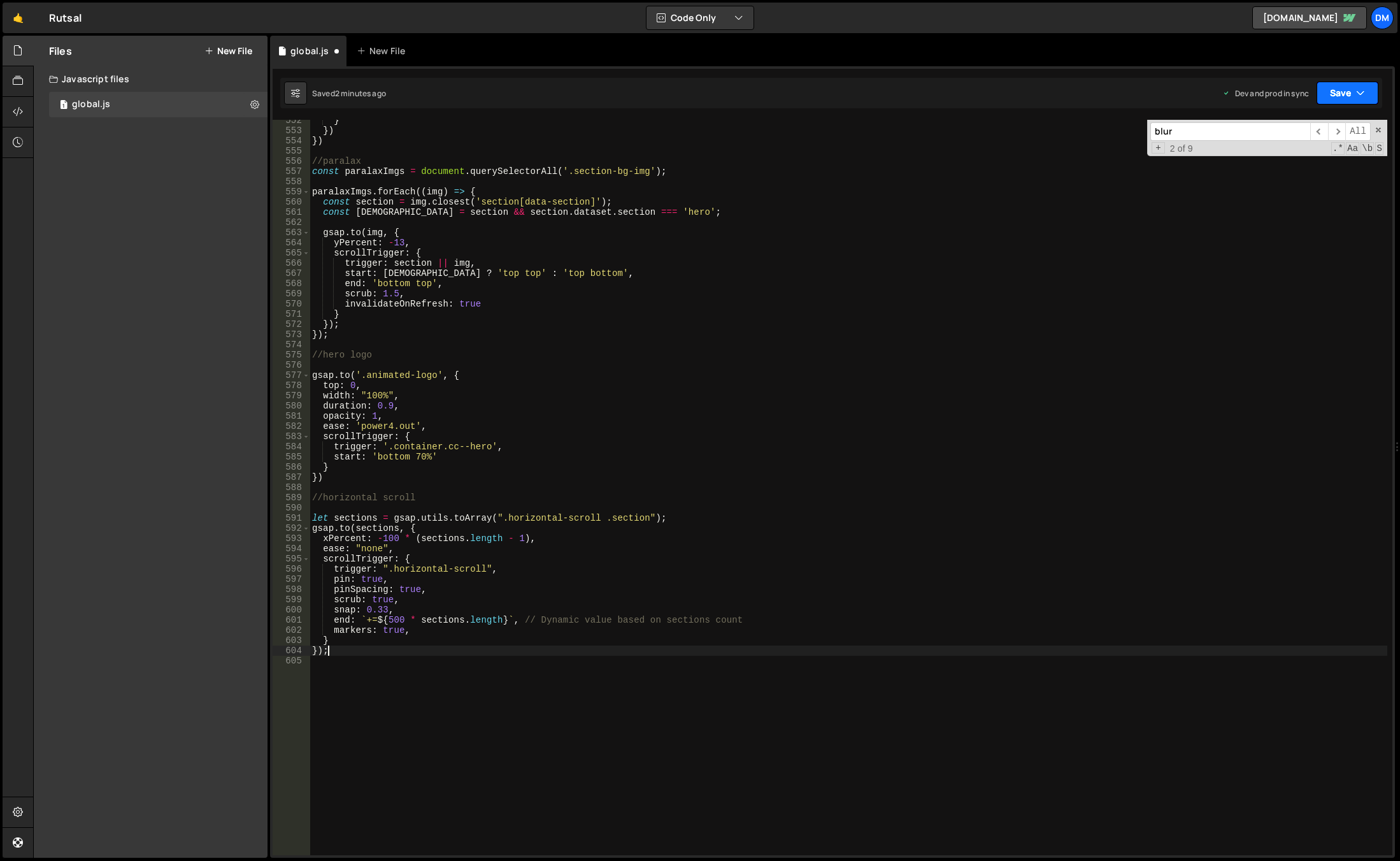
click at [1330, 96] on button "Save" at bounding box center [1348, 93] width 62 height 23
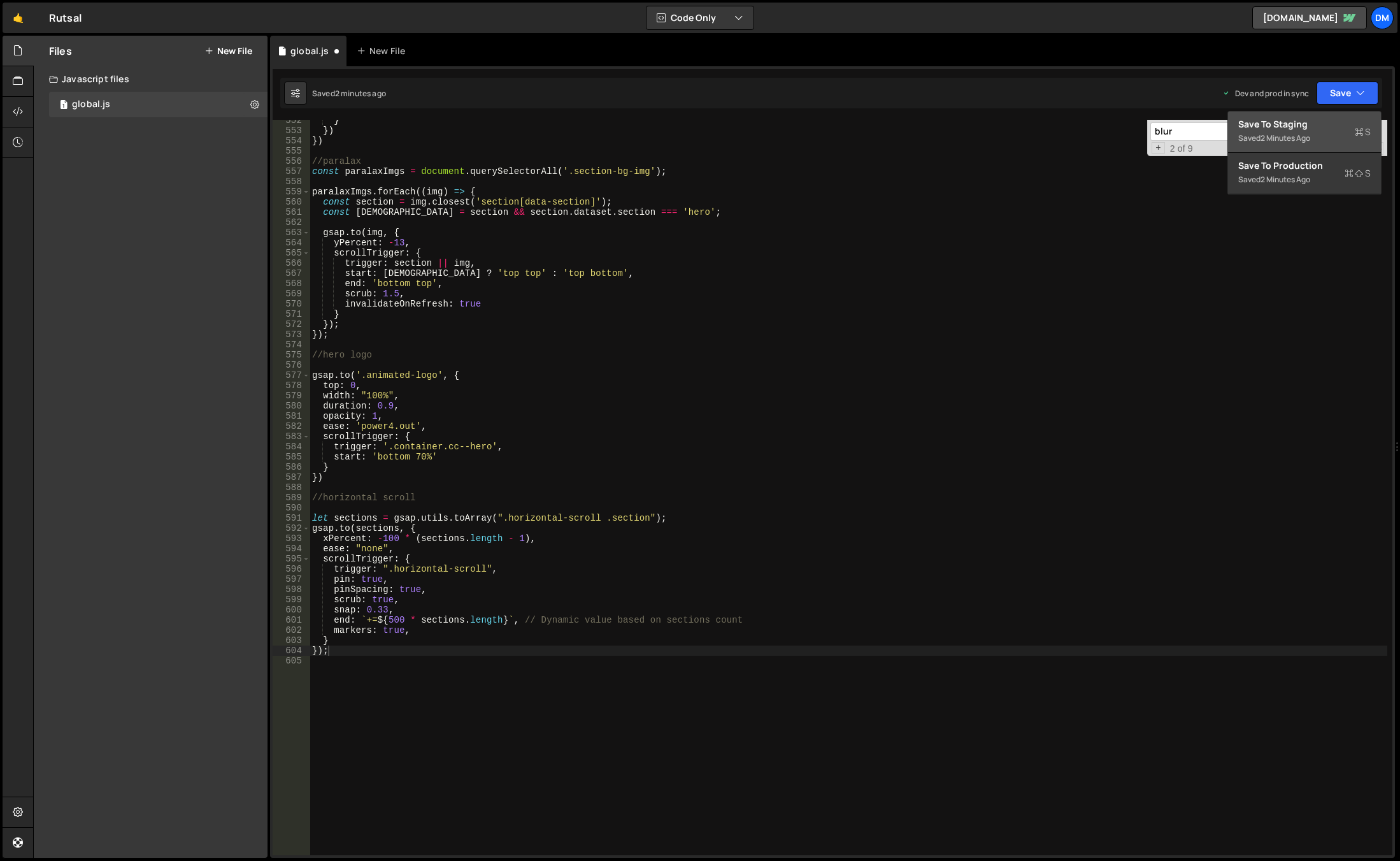
click at [1314, 132] on div "Saved 2 minutes ago" at bounding box center [1305, 138] width 133 height 15
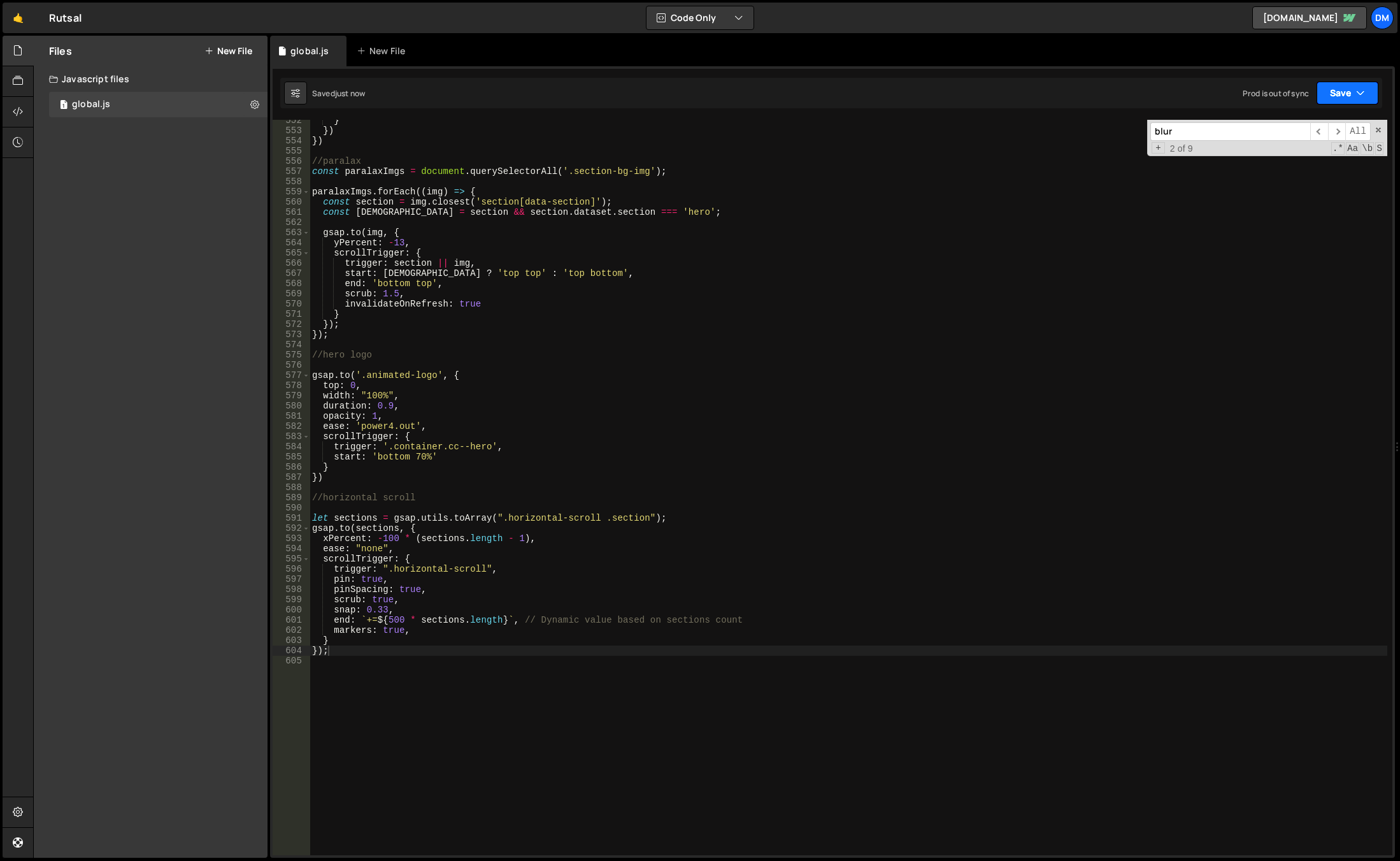
click at [1345, 94] on button "Save" at bounding box center [1348, 93] width 62 height 23
click at [1310, 184] on div "2 minutes ago" at bounding box center [1285, 179] width 50 height 11
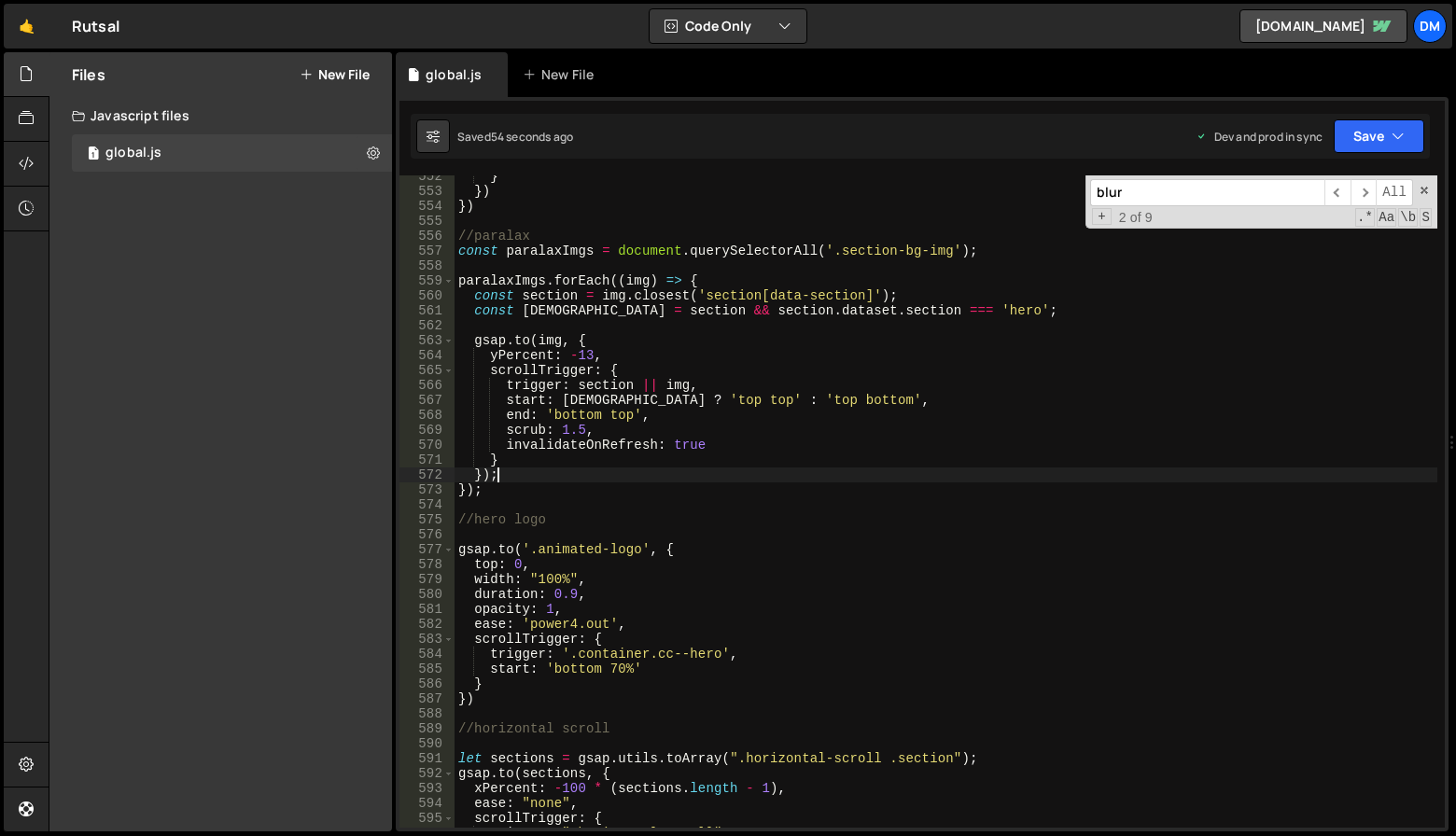
click at [729, 478] on div "} }) }) //paralax const paralaxImgs = document . querySelectorAll ( '.section-b…" at bounding box center [946, 510] width 983 height 682
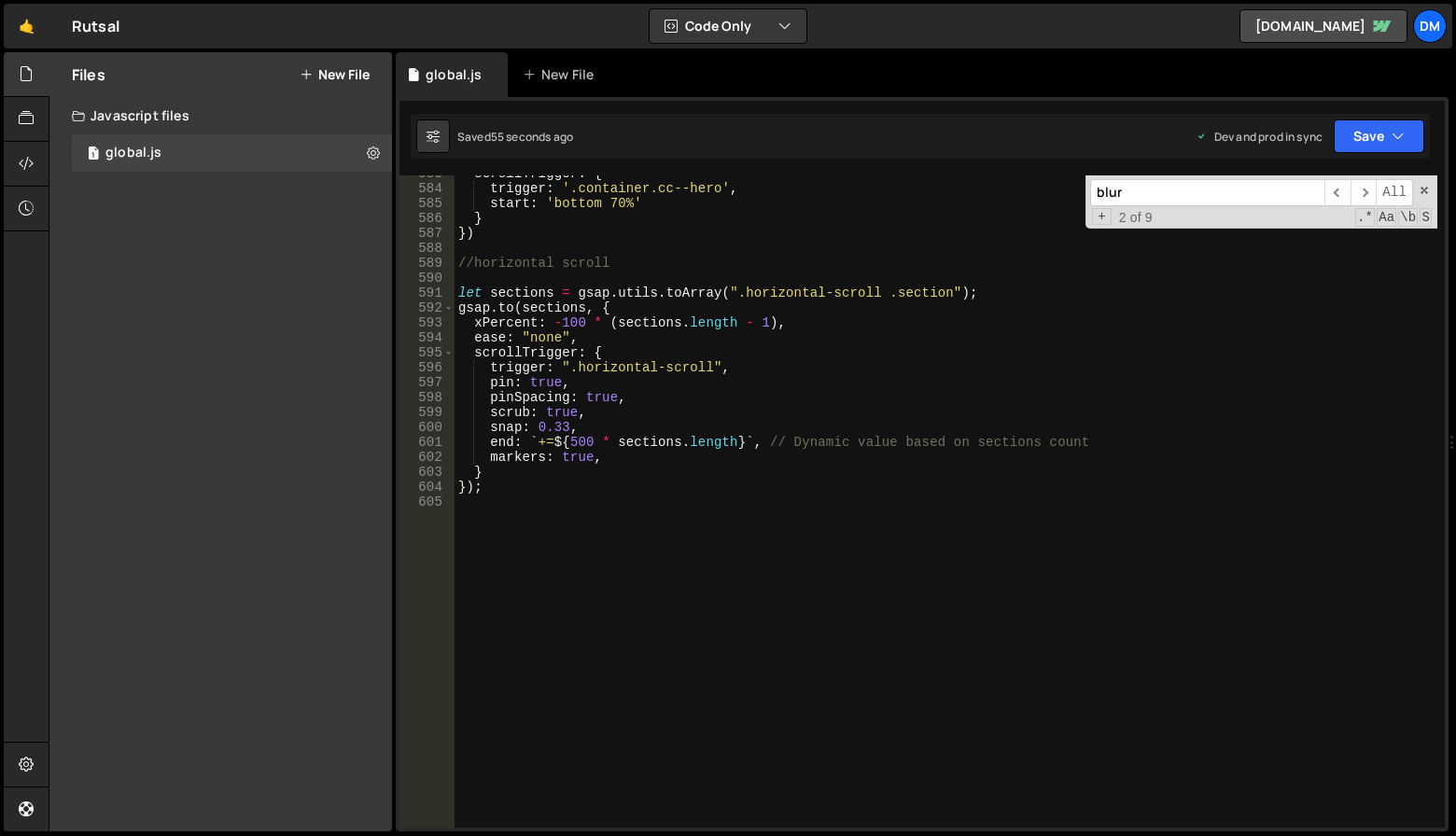
scroll to position [8703, 0]
drag, startPoint x: 551, startPoint y: 429, endPoint x: 566, endPoint y: 431, distance: 15.1
click at [566, 431] on div "scrollTrigger : { trigger : '.container.cc--hero' , start : 'bottom 70%' } }) /…" at bounding box center [946, 507] width 983 height 682
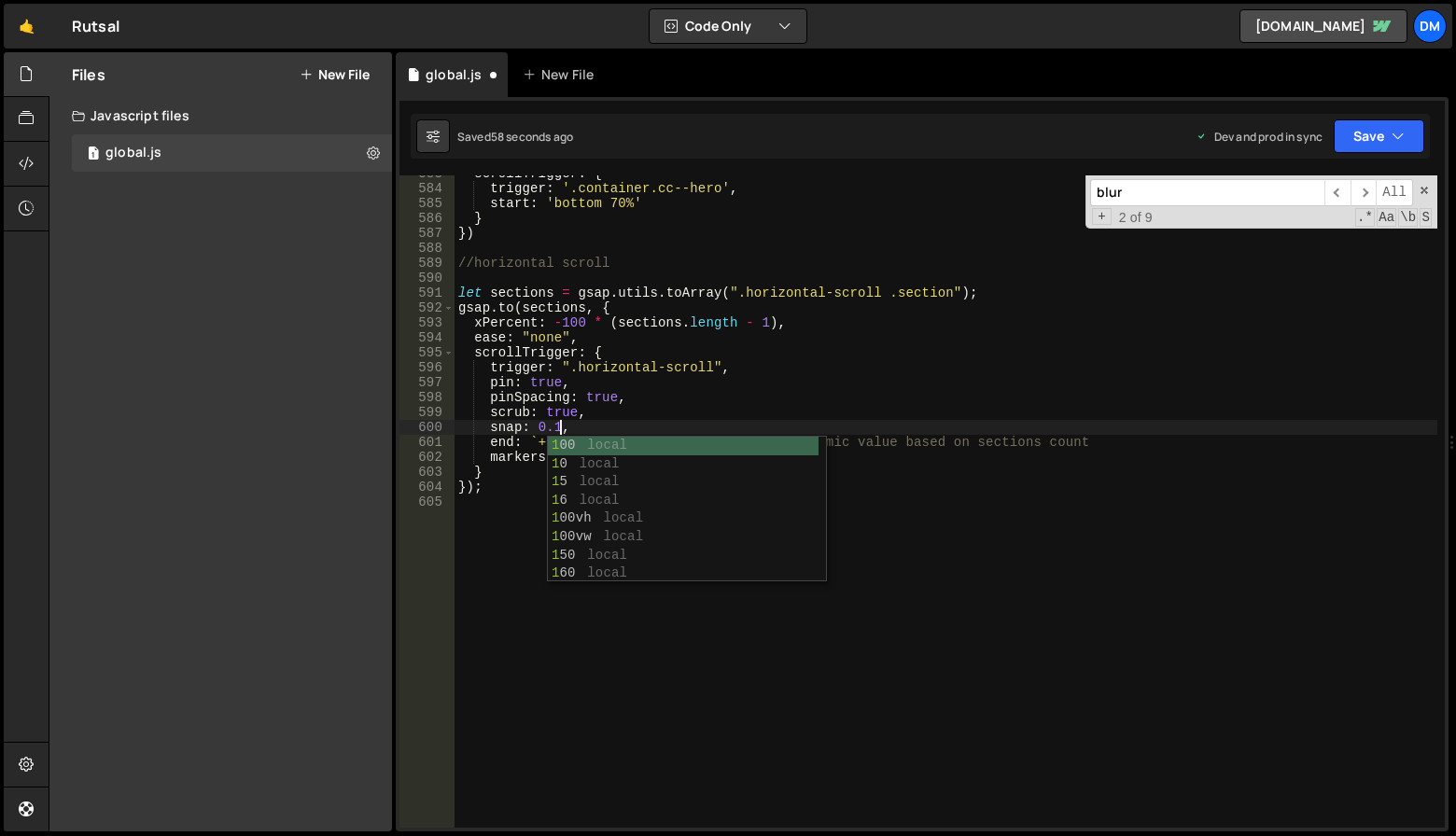
drag, startPoint x: 1049, startPoint y: 414, endPoint x: 1109, endPoint y: 330, distance: 103.2
click at [1049, 414] on div "scrollTrigger : { trigger : '.container.cc--hero' , start : 'bottom 70%' } }) /…" at bounding box center [946, 507] width 983 height 682
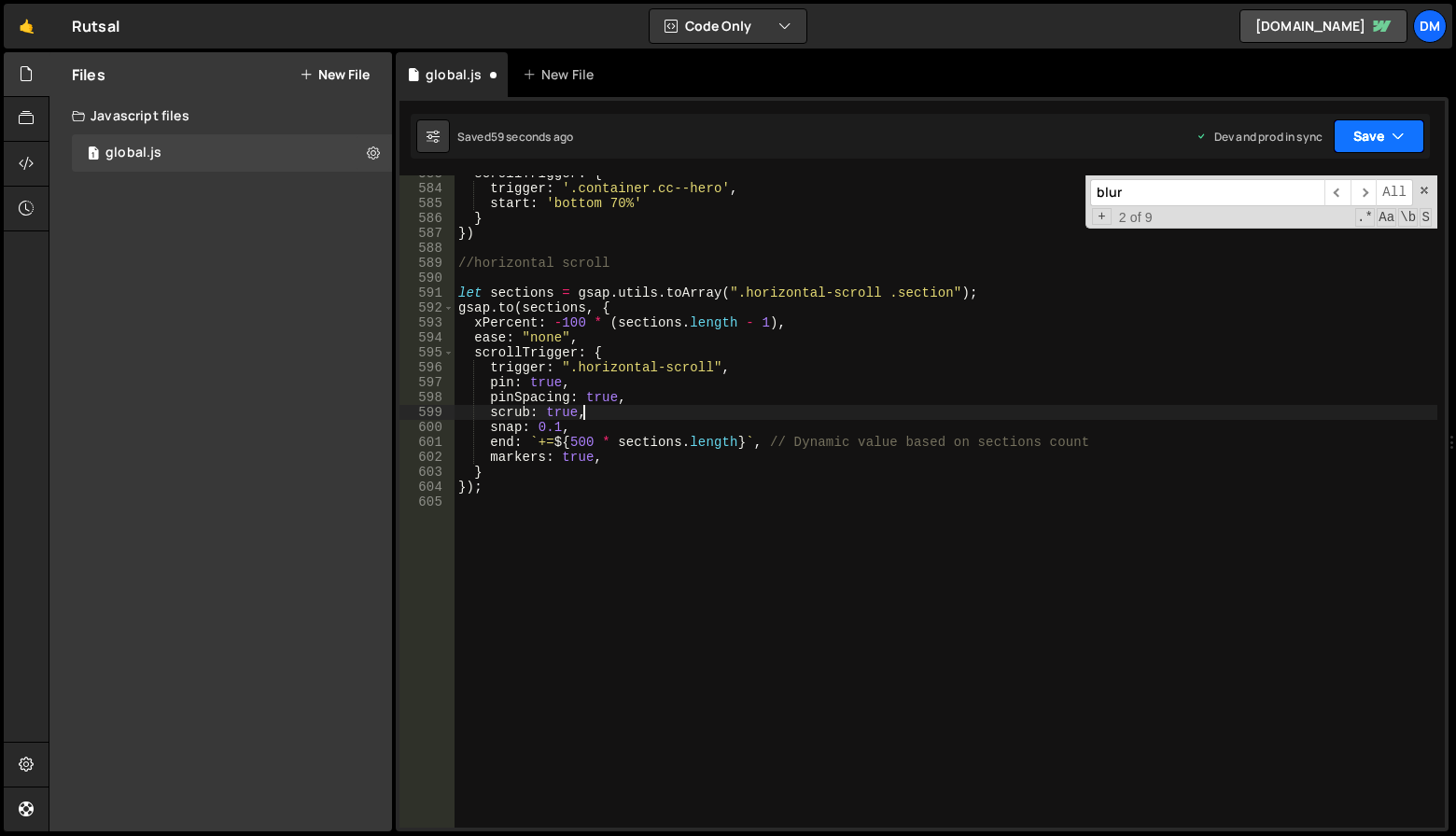
click at [1365, 140] on button "Save" at bounding box center [1379, 136] width 91 height 34
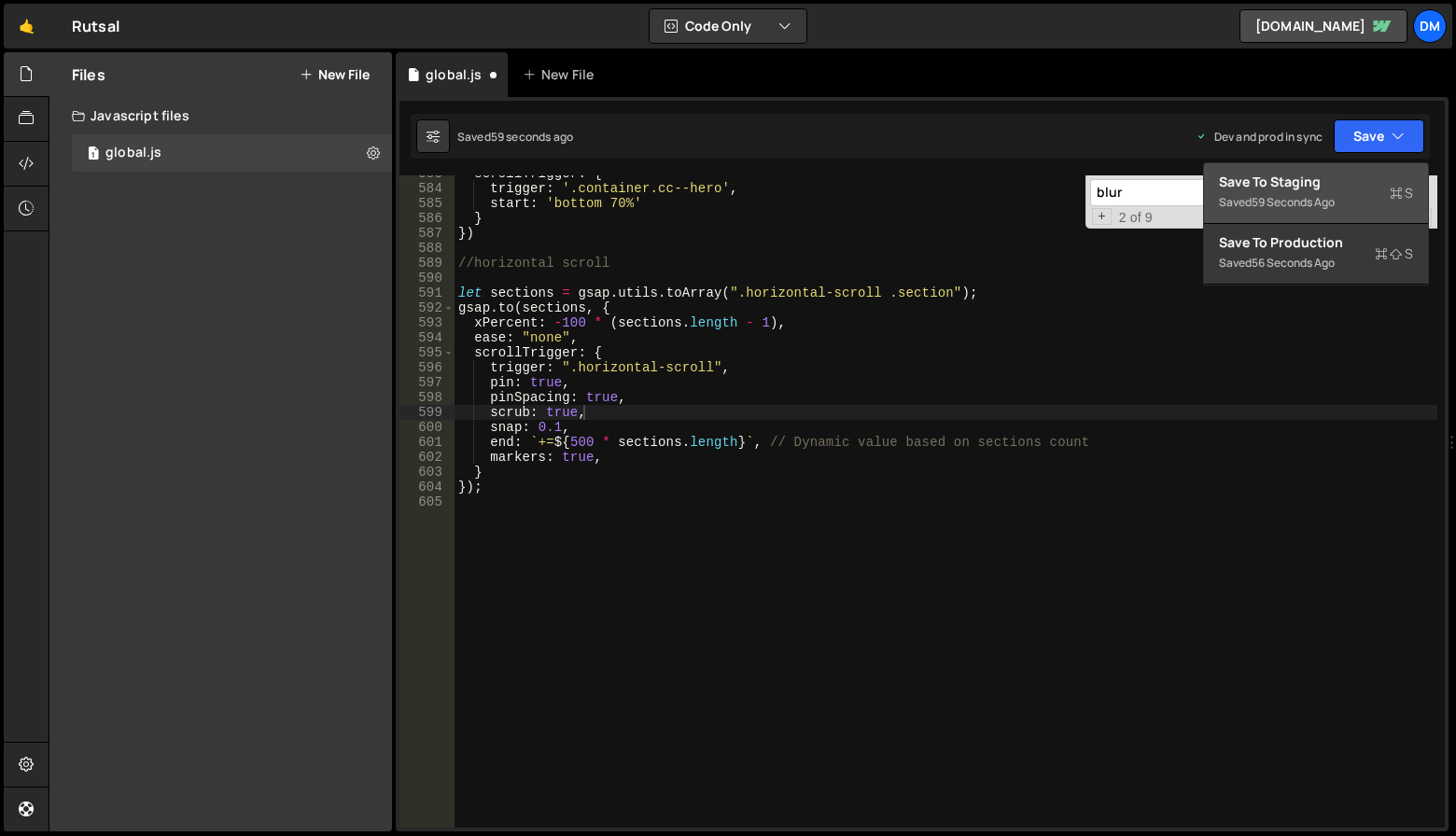
click at [1341, 174] on button "Save to Staging S Saved 59 seconds ago" at bounding box center [1316, 194] width 224 height 60
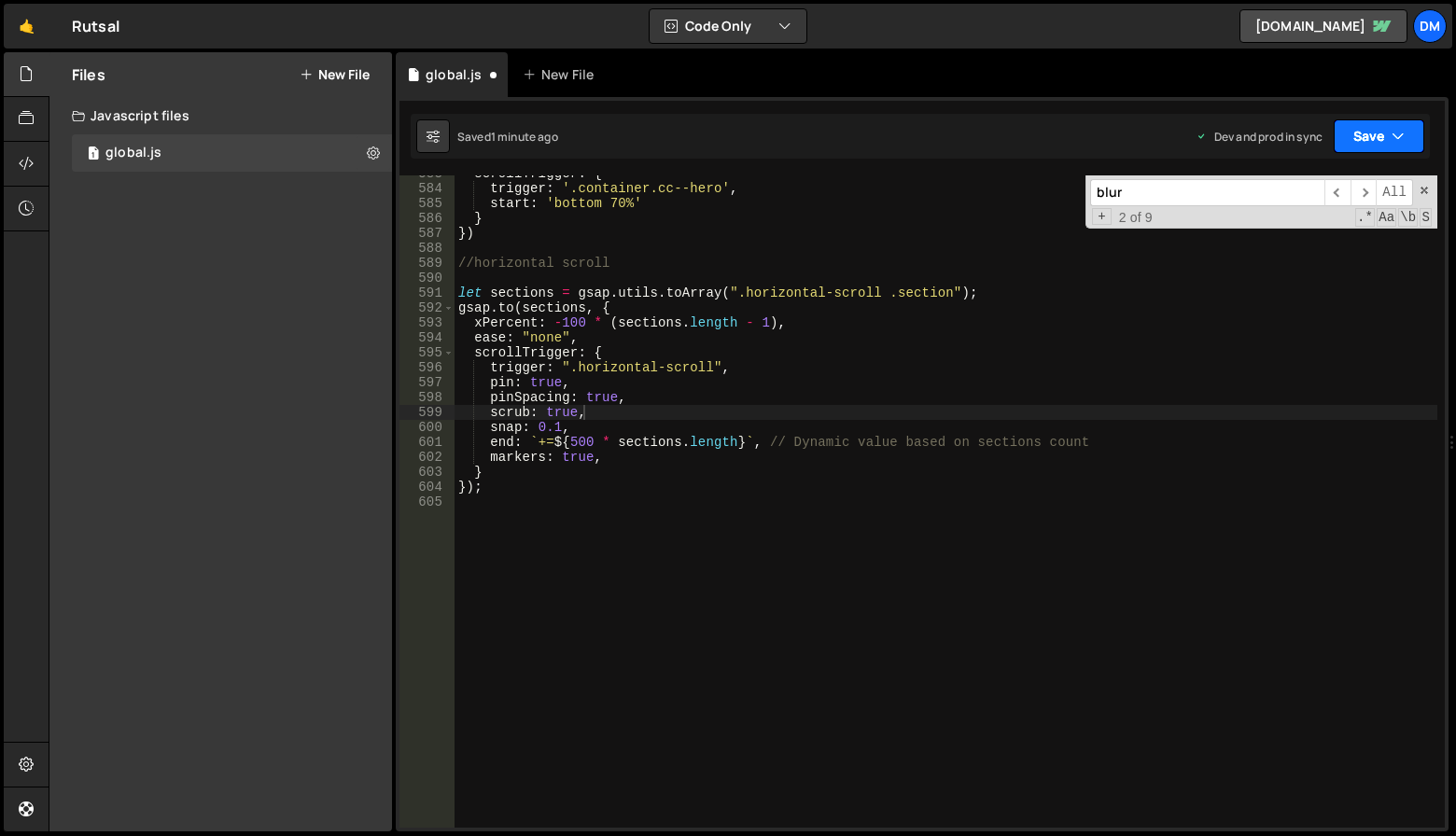
click at [1387, 125] on button "Save" at bounding box center [1379, 136] width 91 height 34
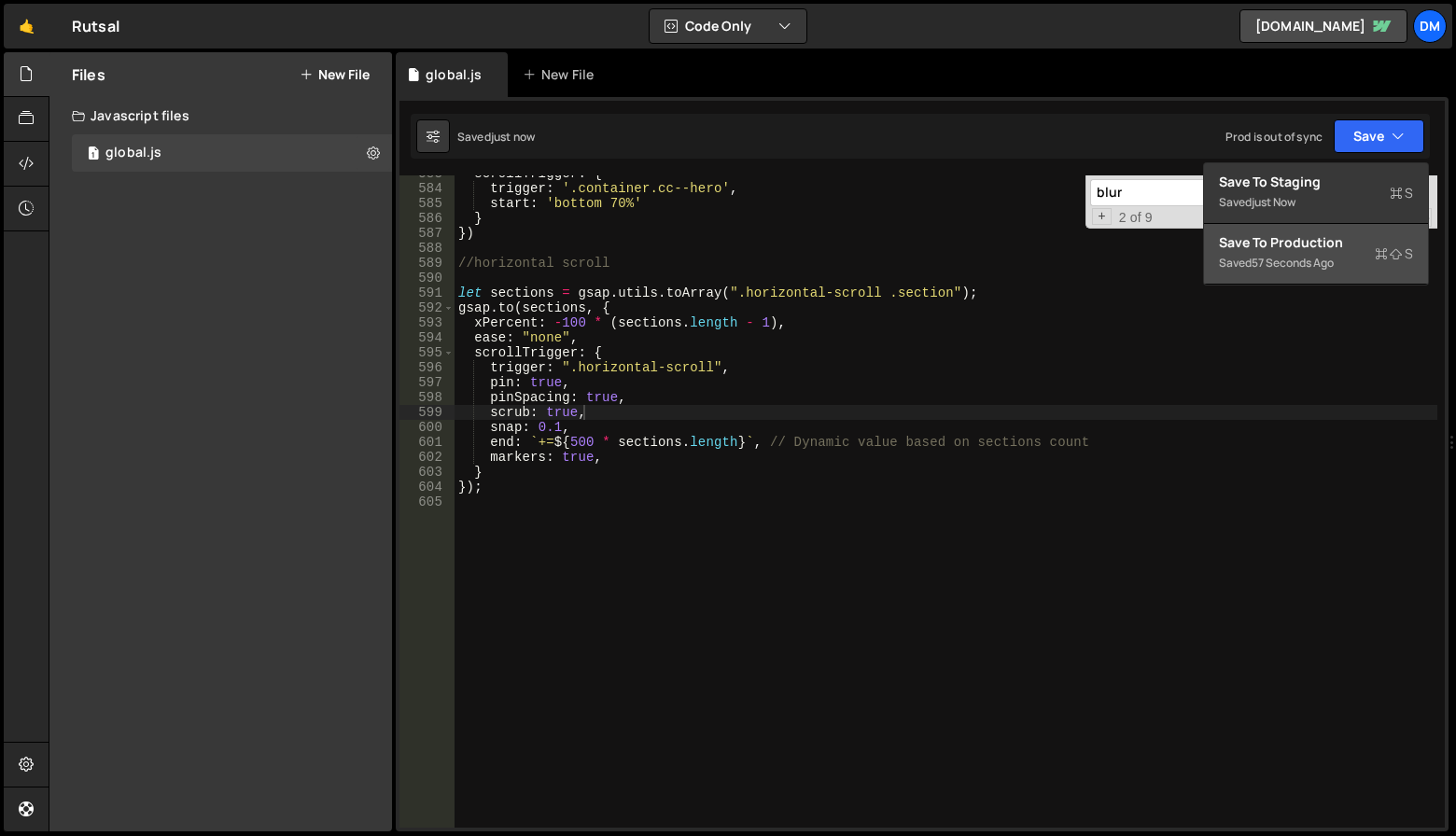
click at [1309, 231] on button "Save to Production S Saved 57 seconds ago" at bounding box center [1316, 254] width 224 height 60
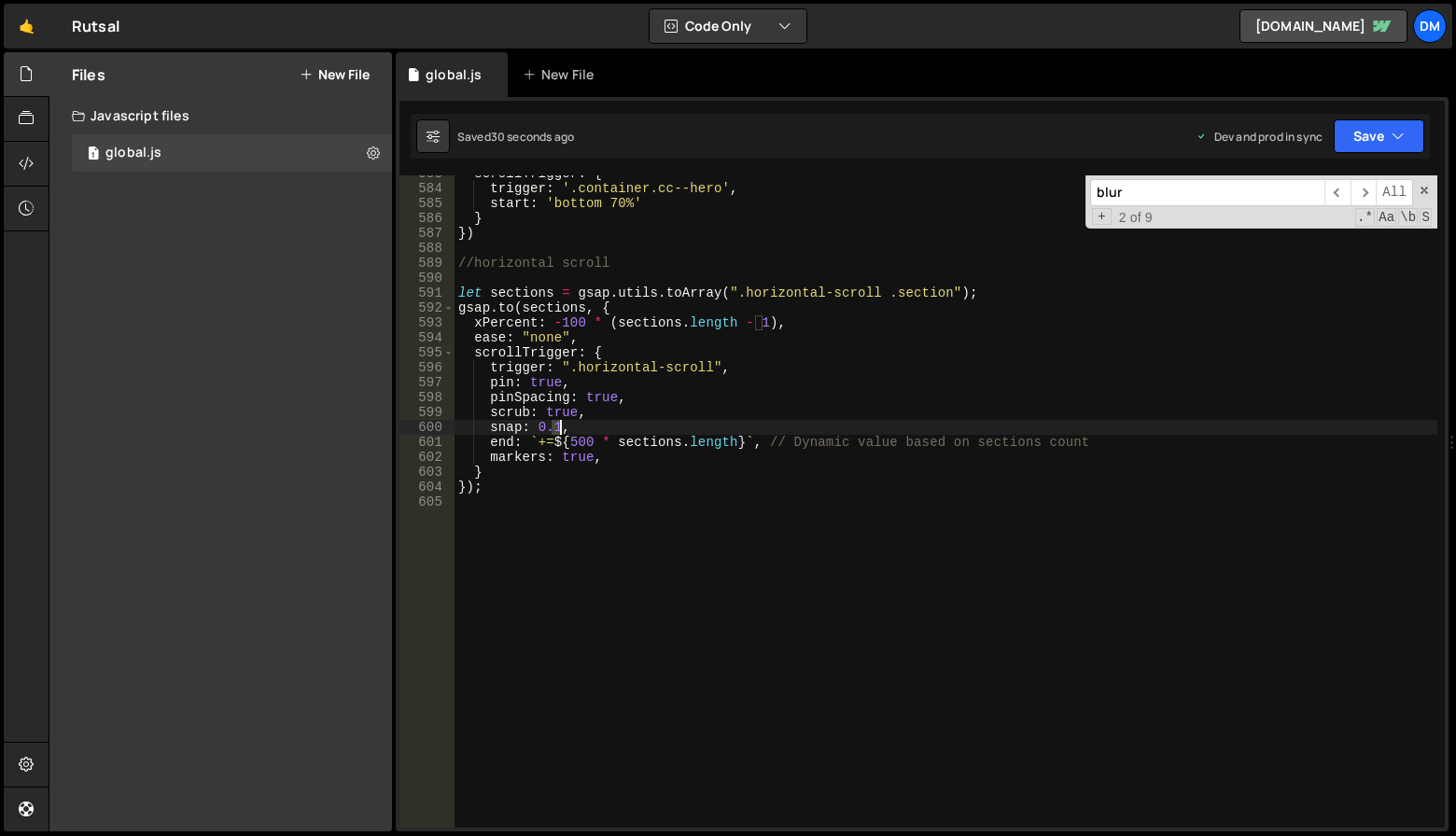
click at [559, 424] on div "scrollTrigger : { trigger : '.container.cc--hero' , start : 'bottom 70%' } }) /…" at bounding box center [946, 507] width 983 height 682
click at [894, 364] on div "scrollTrigger : { trigger : '.container.cc--hero' , start : 'bottom 70%' } }) /…" at bounding box center [946, 507] width 983 height 682
click at [1359, 139] on button "Save" at bounding box center [1379, 136] width 91 height 34
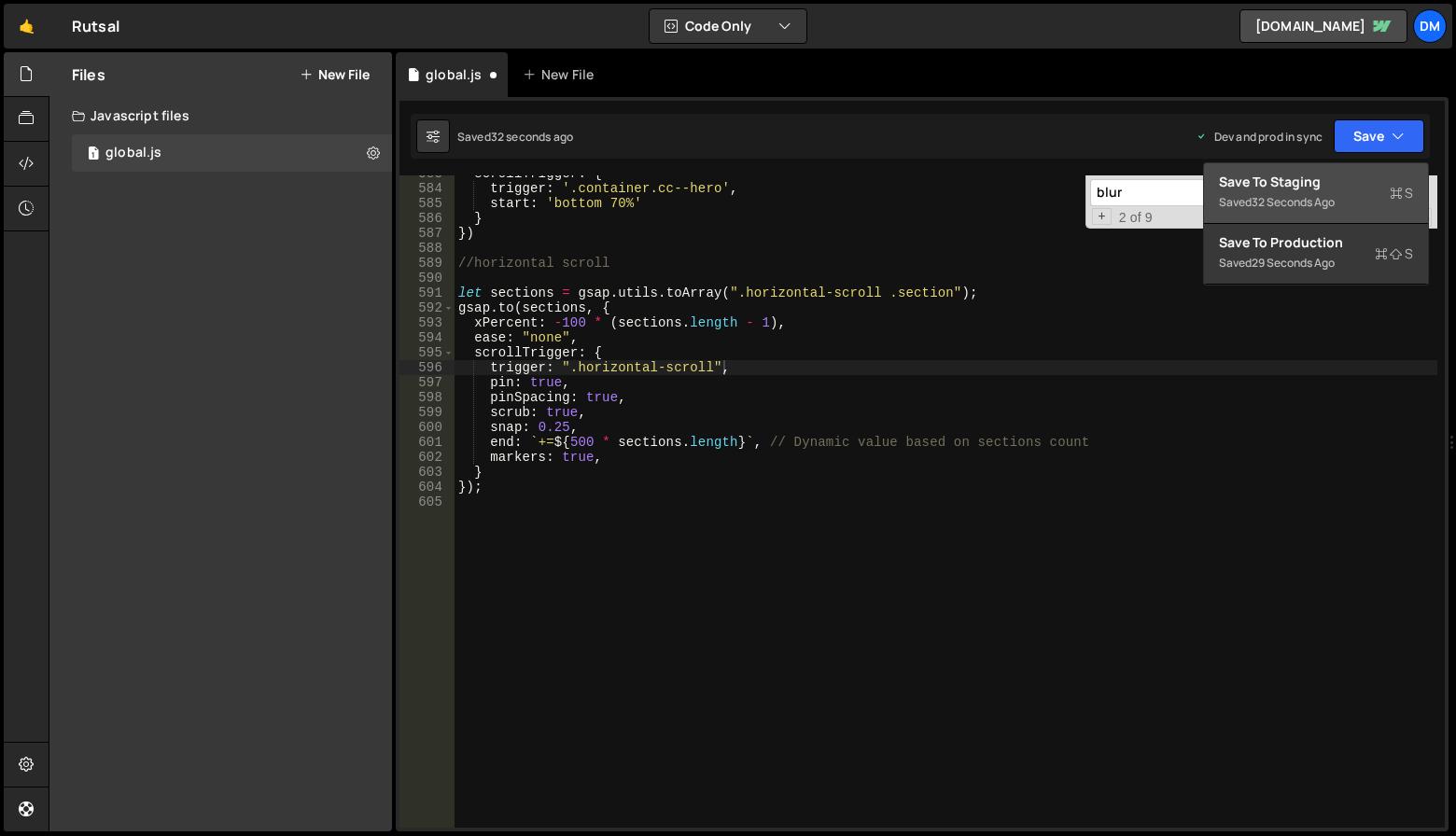
click at [1340, 194] on div "Saved 32 seconds ago" at bounding box center [1317, 202] width 195 height 22
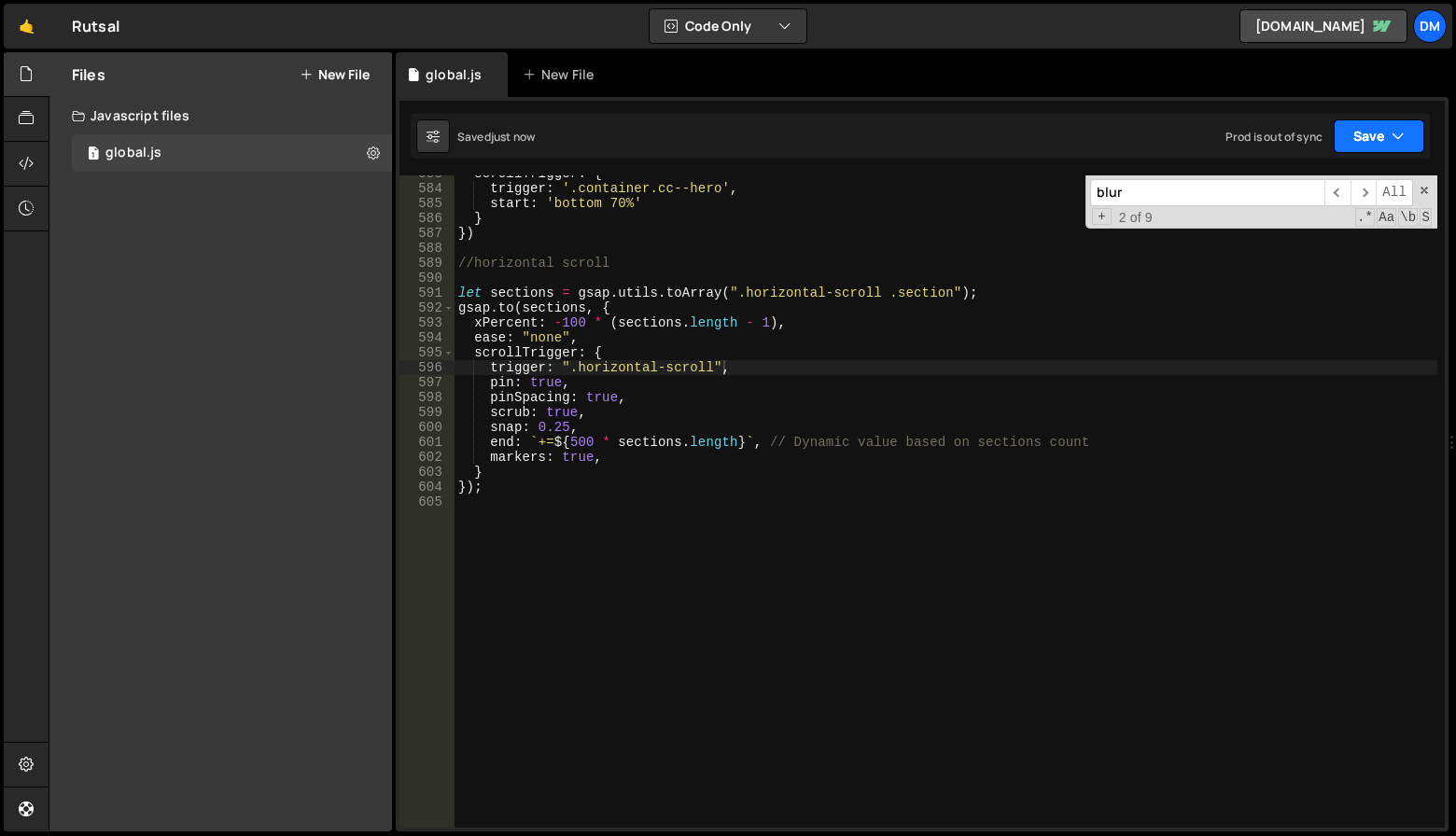
click at [1369, 135] on button "Save" at bounding box center [1379, 136] width 91 height 34
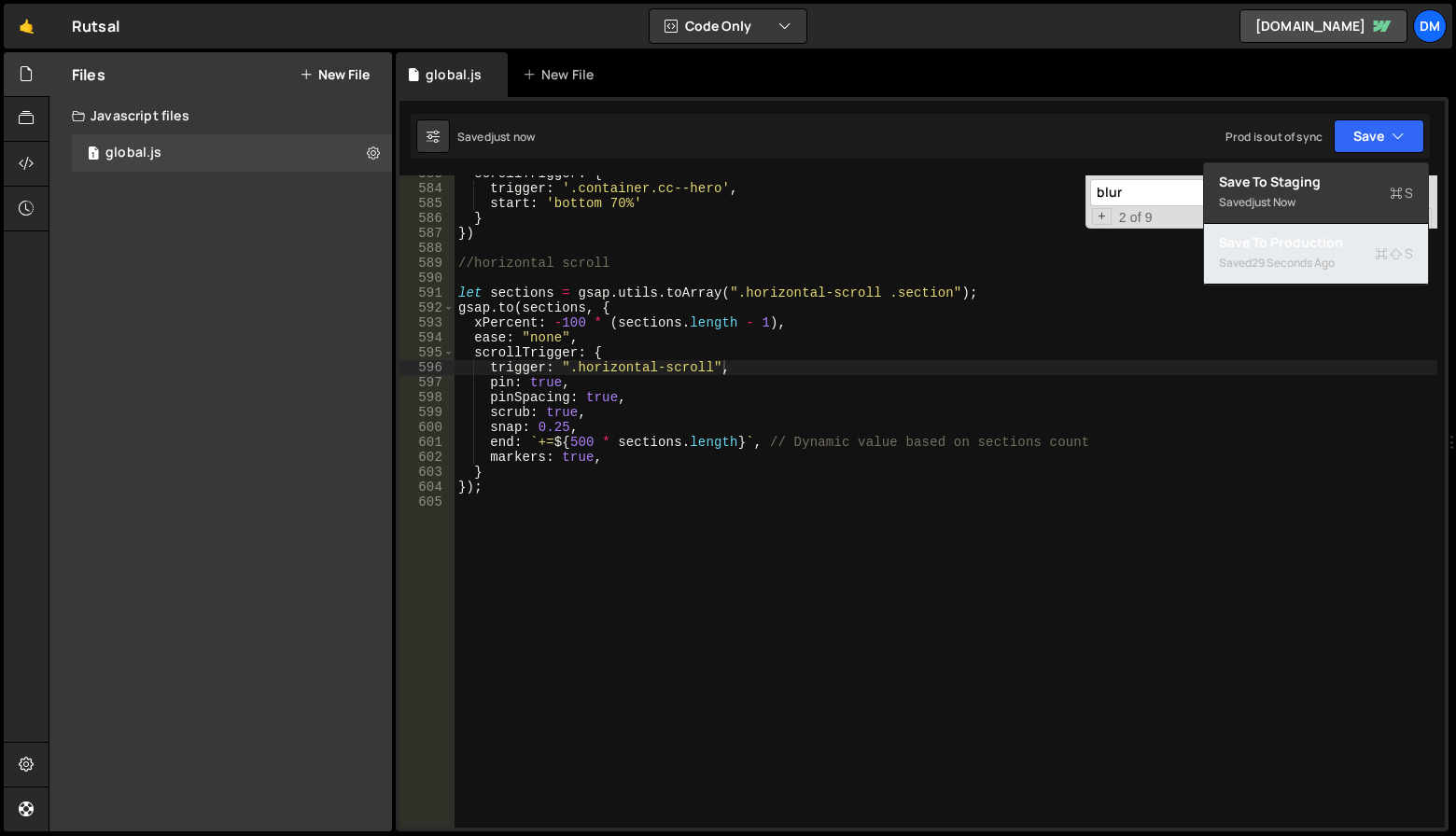
click at [1304, 255] on div "Saved 29 seconds ago" at bounding box center [1317, 263] width 195 height 22
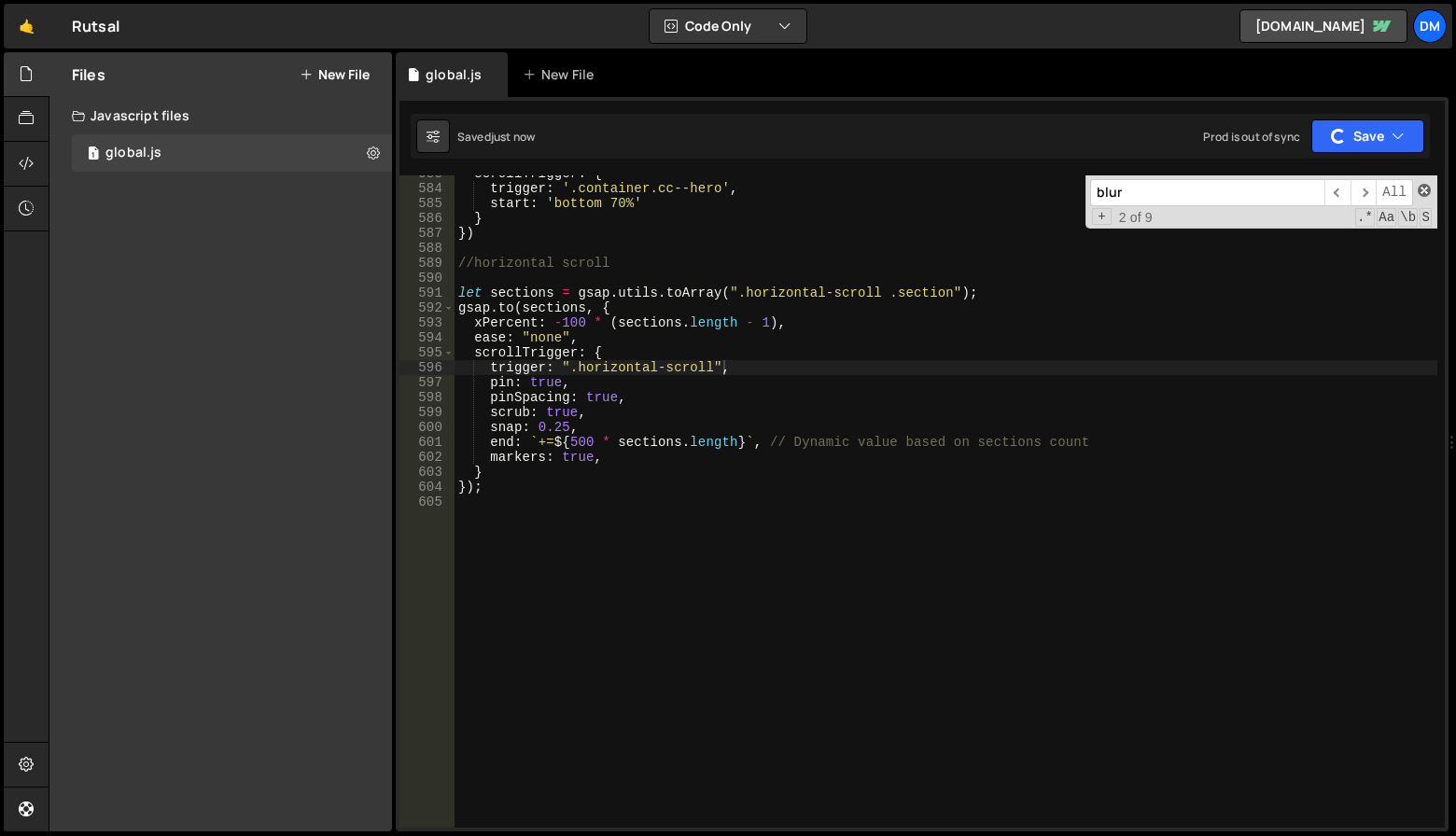
click at [1427, 189] on span at bounding box center [1424, 190] width 13 height 13
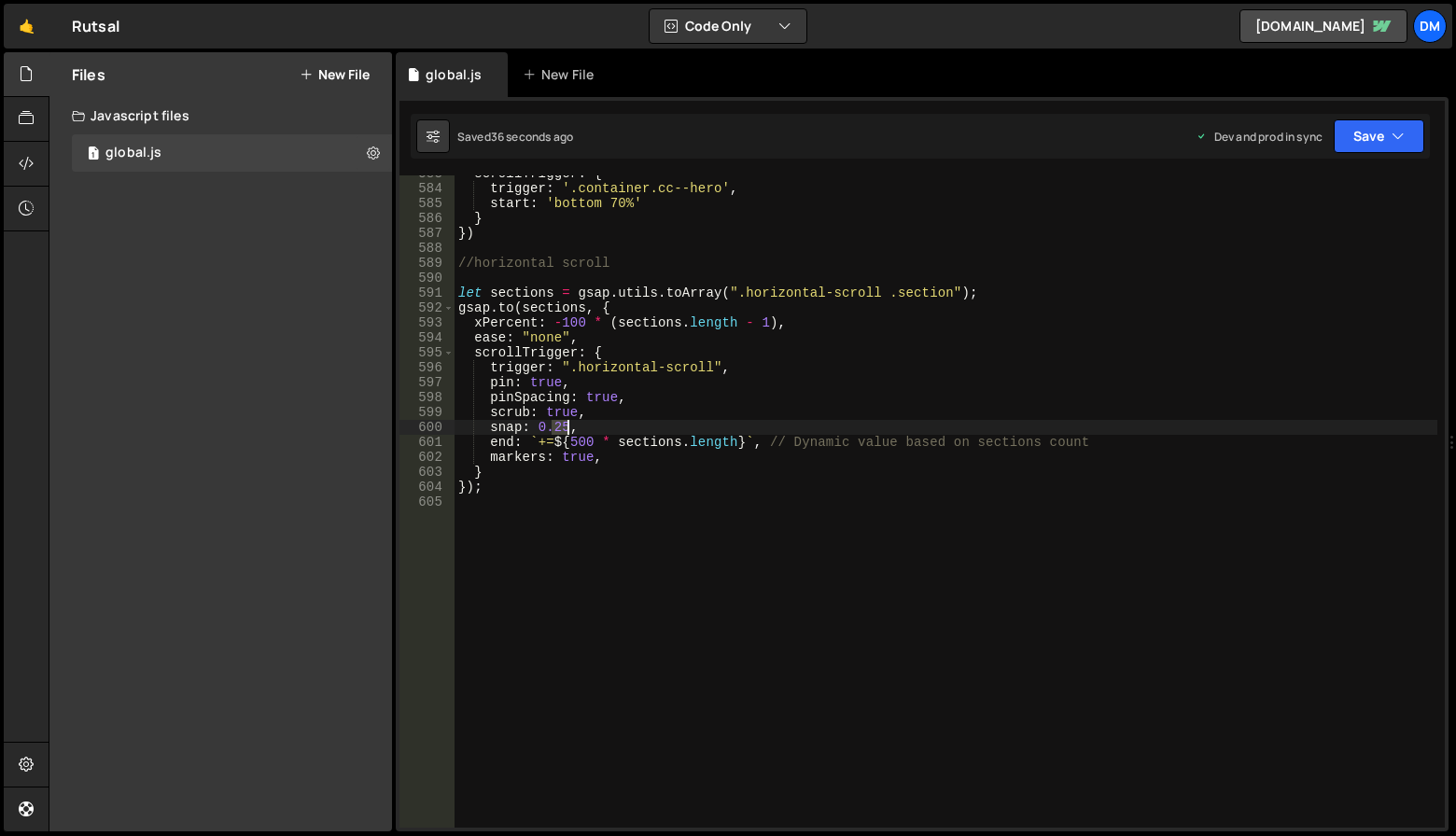
click at [565, 428] on div "scrollTrigger : { trigger : '.container.cc--hero' , start : 'bottom 70%' } }) /…" at bounding box center [946, 507] width 983 height 682
drag, startPoint x: 959, startPoint y: 356, endPoint x: 1163, endPoint y: 208, distance: 252.0
click at [959, 356] on div "scrollTrigger : { trigger : '.container.cc--hero' , start : 'bottom 70%' } }) /…" at bounding box center [946, 507] width 983 height 682
click at [1383, 137] on button "Save" at bounding box center [1379, 136] width 91 height 34
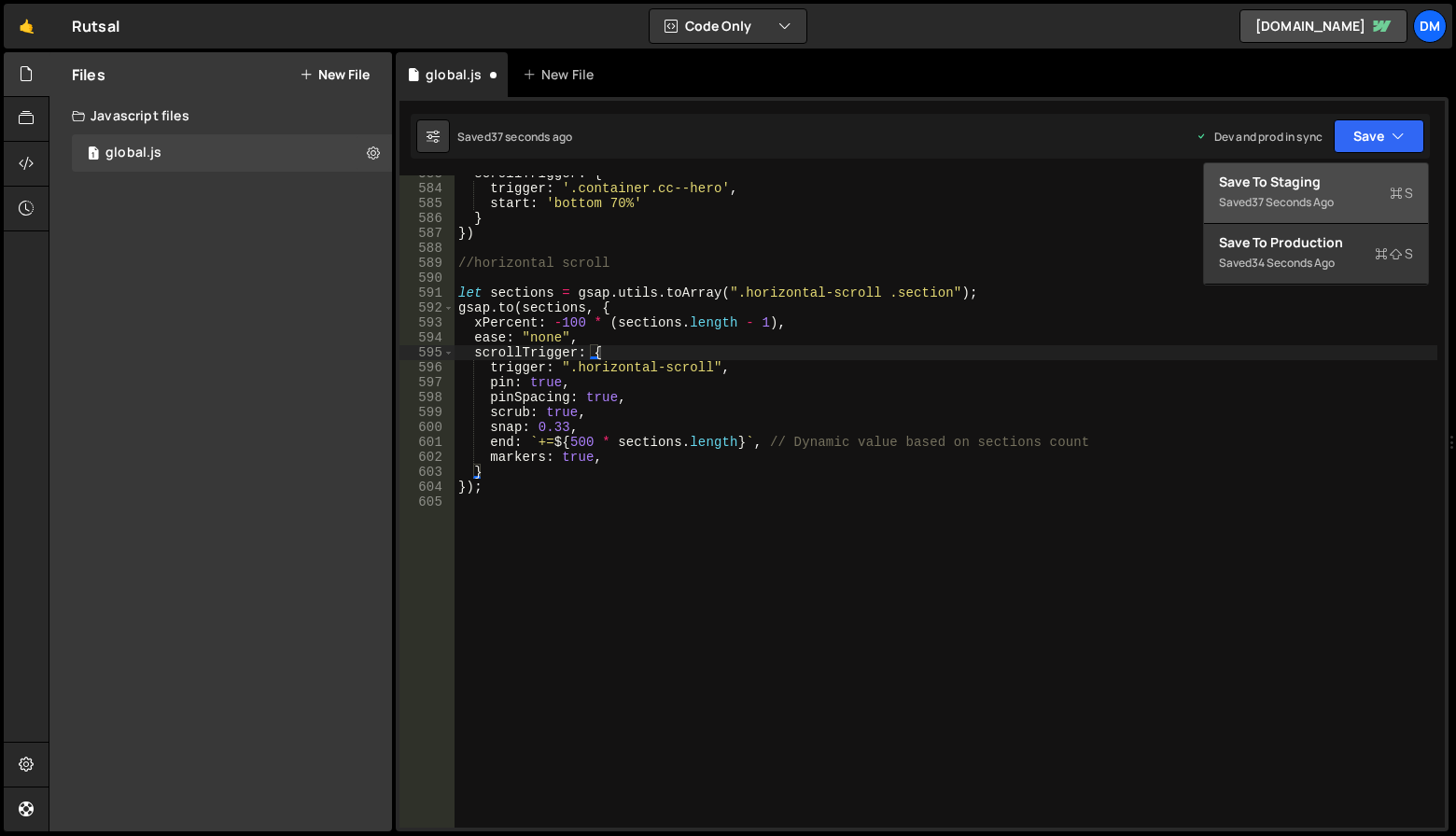
click at [1365, 177] on div "Save to Staging S" at bounding box center [1317, 181] width 195 height 18
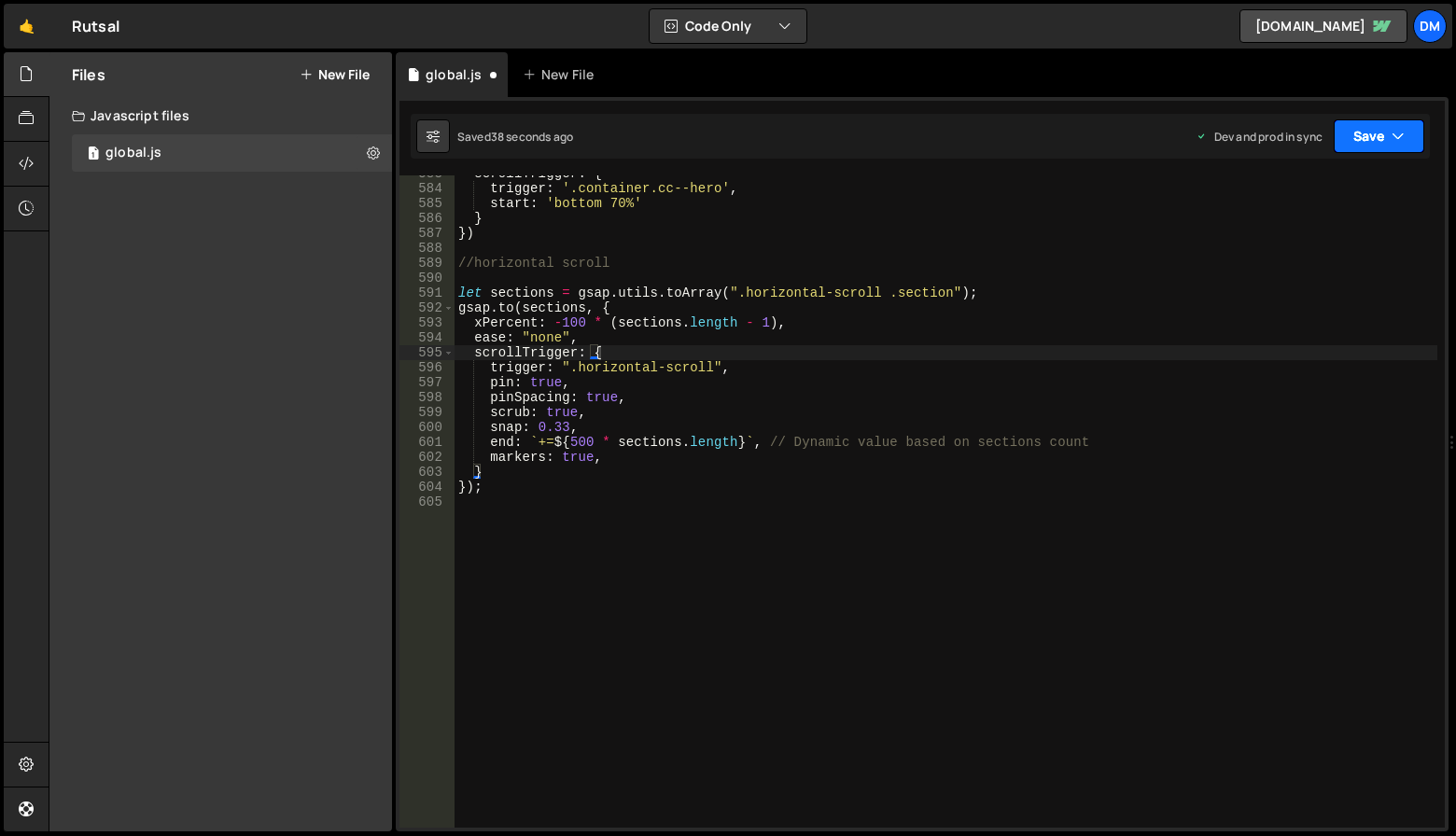
click at [1375, 134] on button "Save" at bounding box center [1379, 136] width 91 height 34
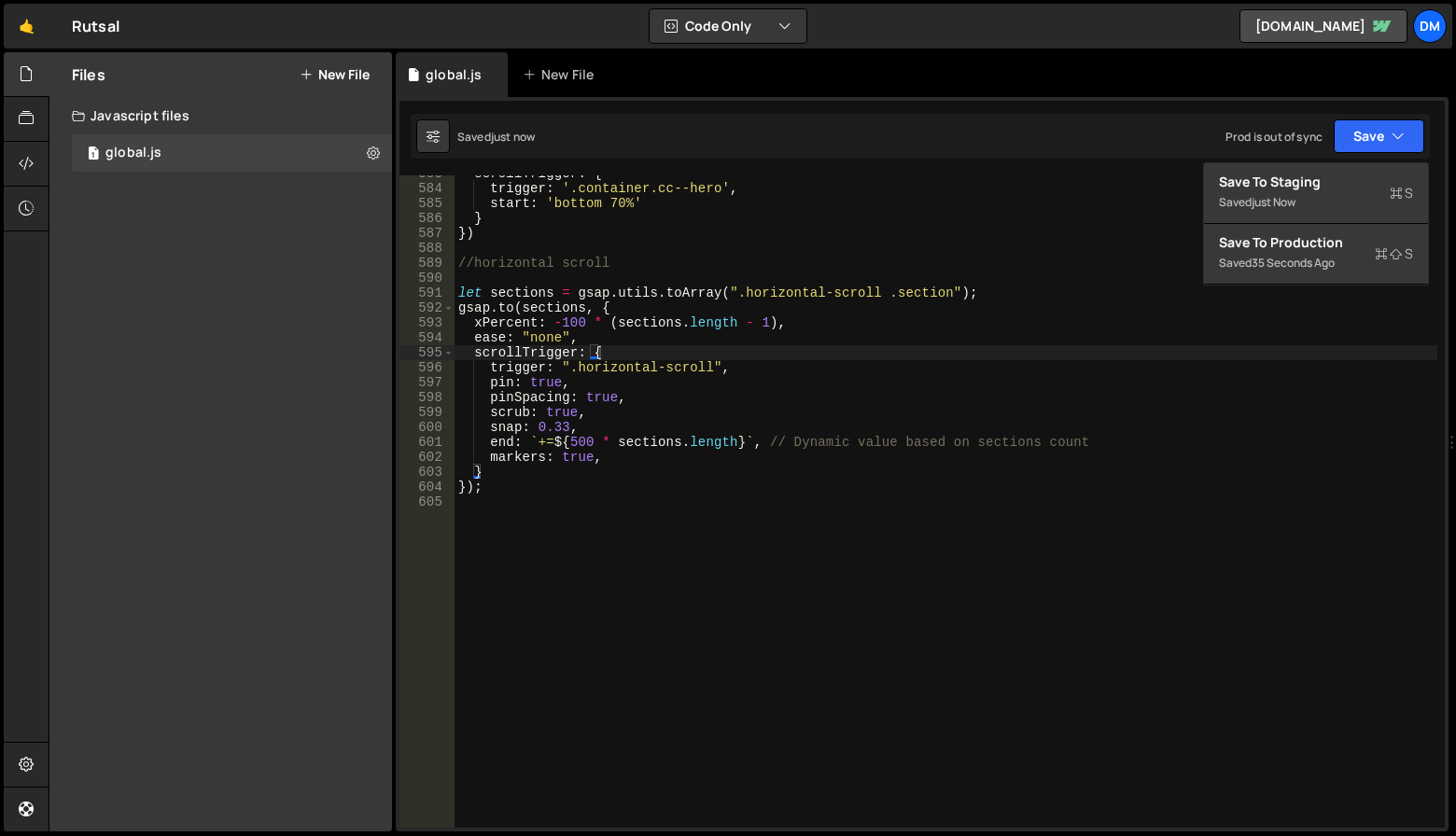
click at [1307, 286] on div "scrollTrigger : { trigger : '.container.cc--hero' , start : 'bottom 70%' } }) /…" at bounding box center [946, 507] width 983 height 682
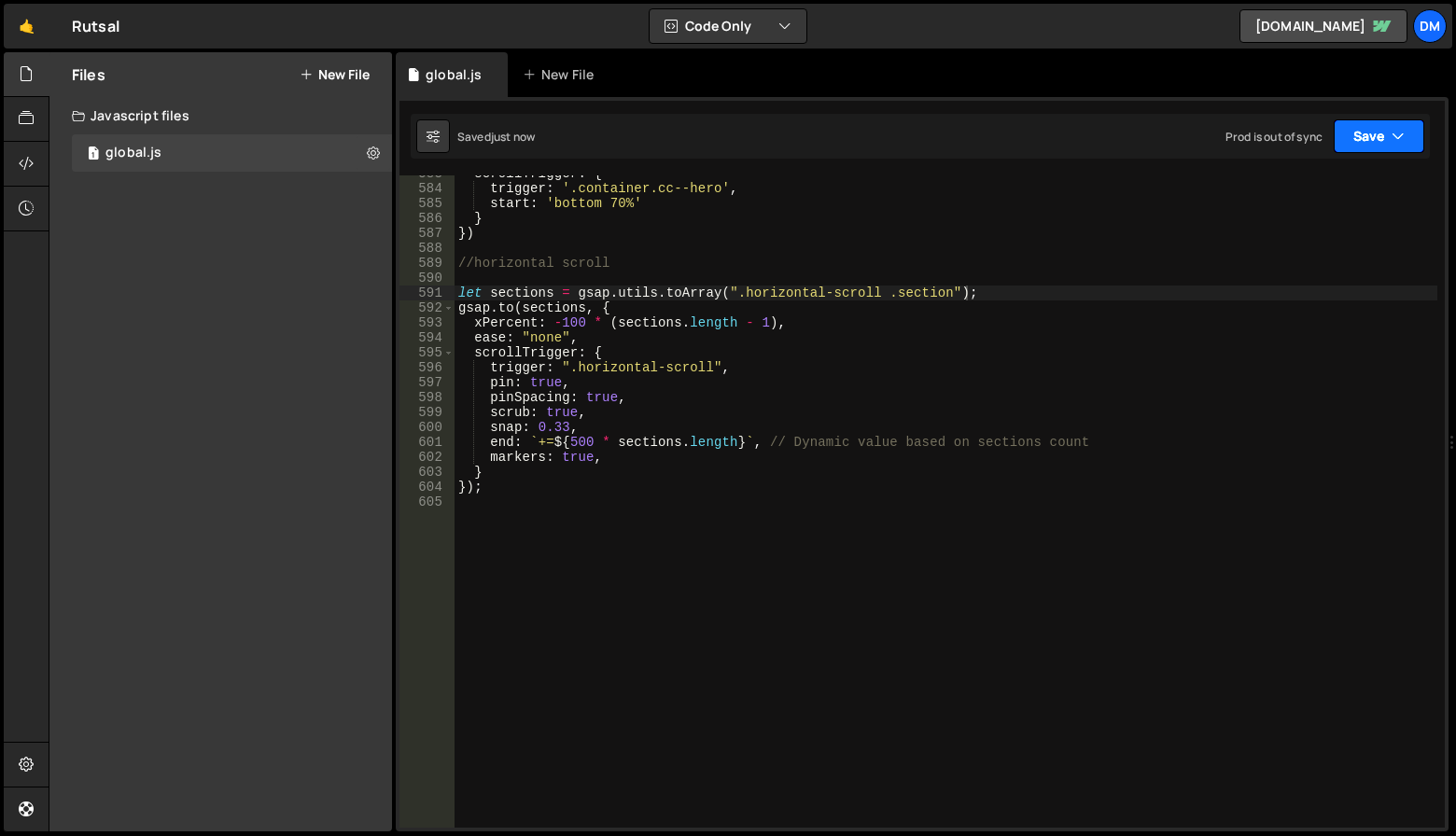
drag, startPoint x: 1369, startPoint y: 147, endPoint x: 1304, endPoint y: 239, distance: 112.6
click at [1369, 148] on button "Save" at bounding box center [1379, 136] width 91 height 34
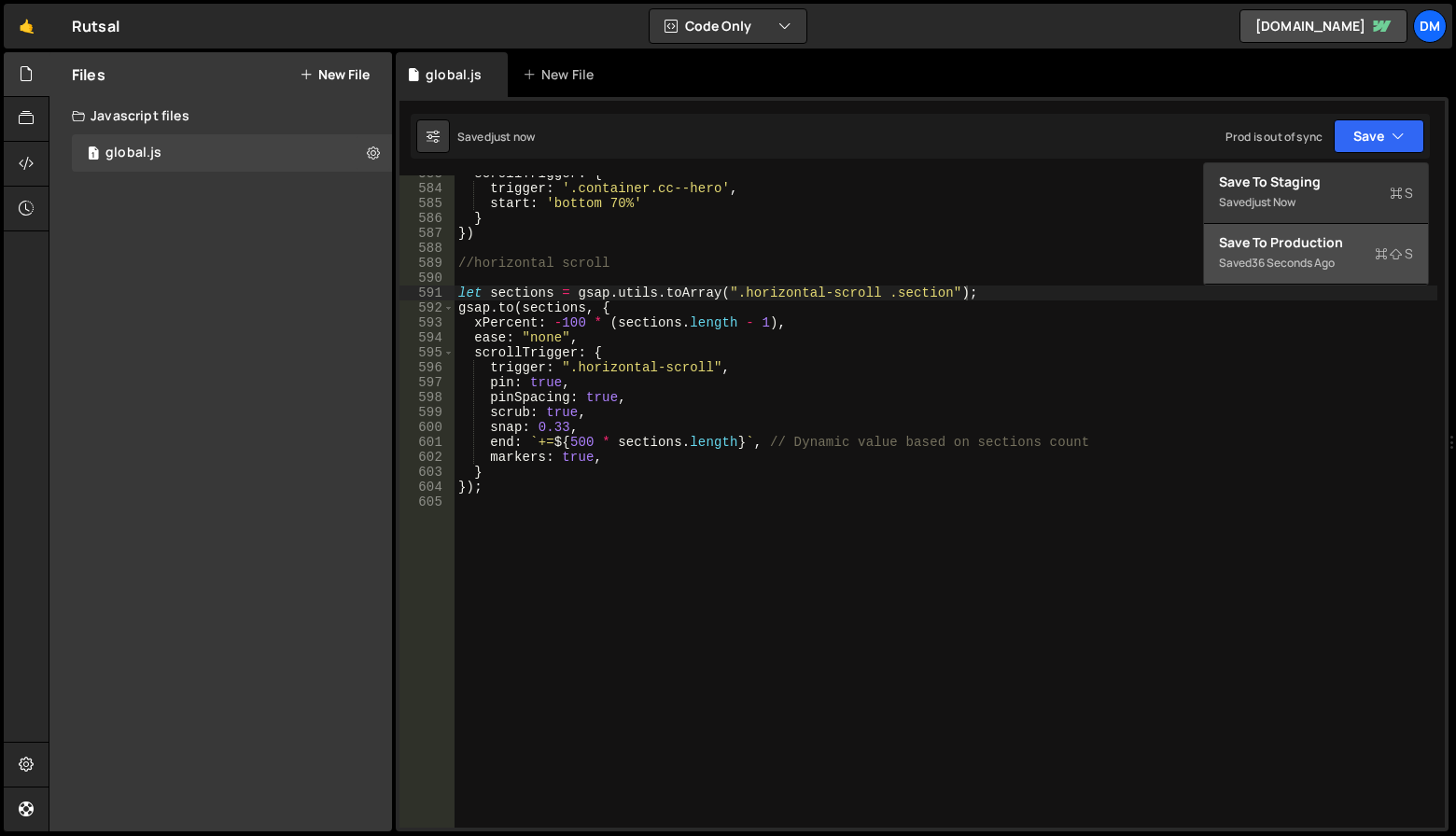
click at [1300, 246] on div "Save to Production S" at bounding box center [1317, 242] width 195 height 18
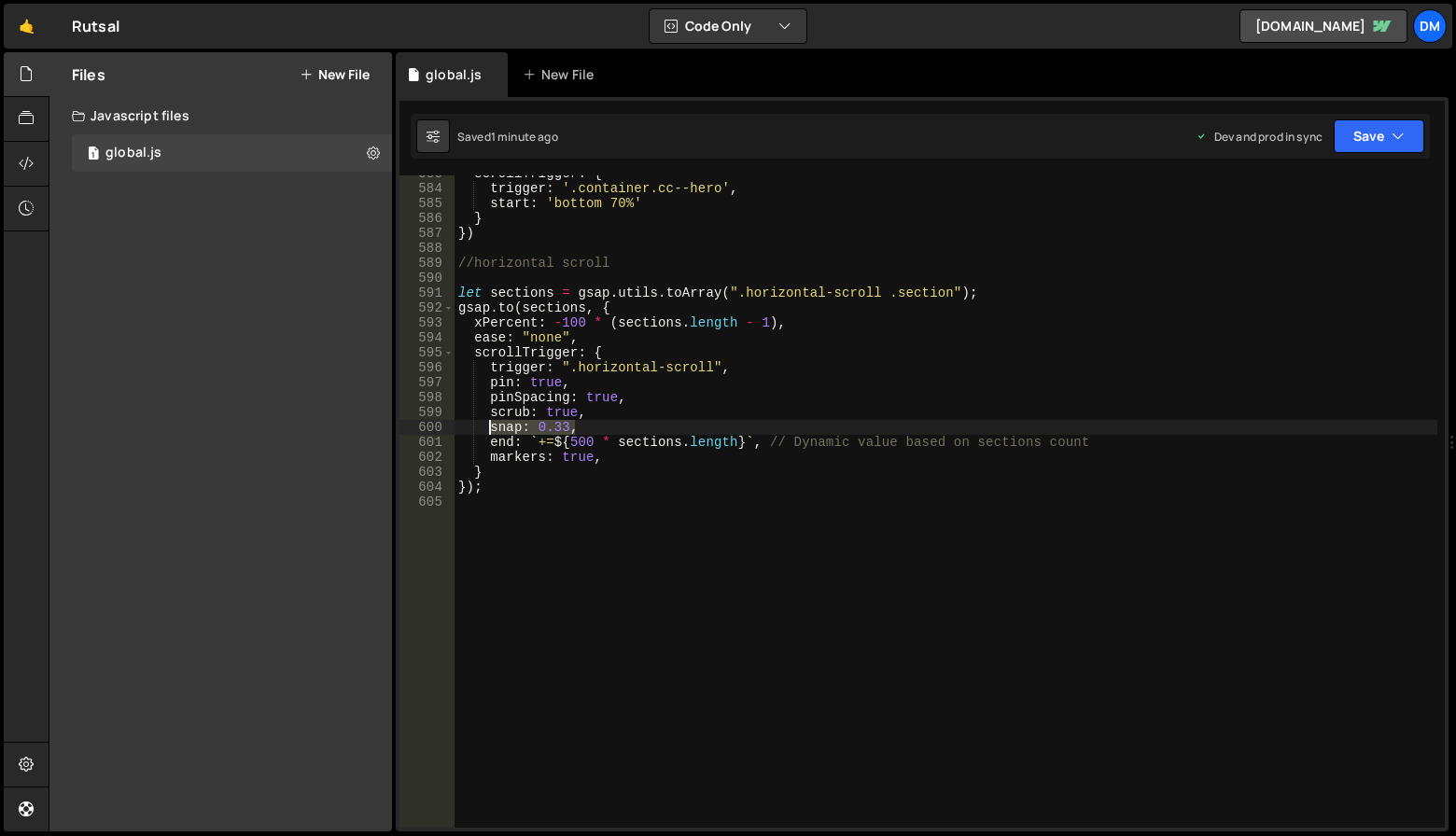
drag, startPoint x: 589, startPoint y: 430, endPoint x: 492, endPoint y: 429, distance: 97.0
click at [492, 429] on div "scrollTrigger : { trigger : '.container.cc--hero' , start : 'bottom 70%' } }) /…" at bounding box center [946, 507] width 983 height 682
paste textarea "1 / (sections.length - 1)"
type textarea "snap: 1 / (sections.length - 1),"
drag, startPoint x: 1384, startPoint y: 130, endPoint x: 1361, endPoint y: 164, distance: 41.0
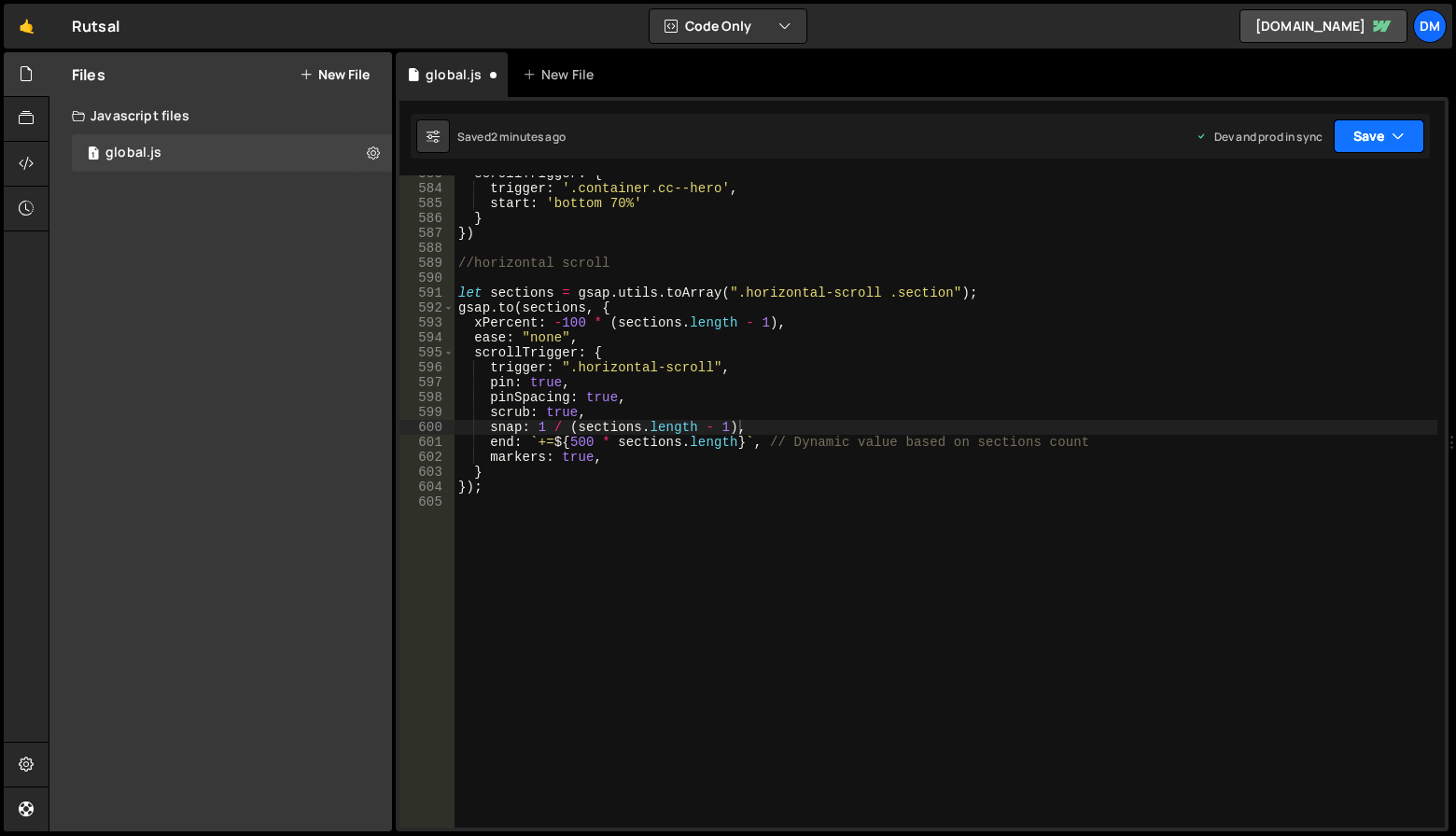
click at [1384, 130] on button "Save" at bounding box center [1379, 136] width 91 height 34
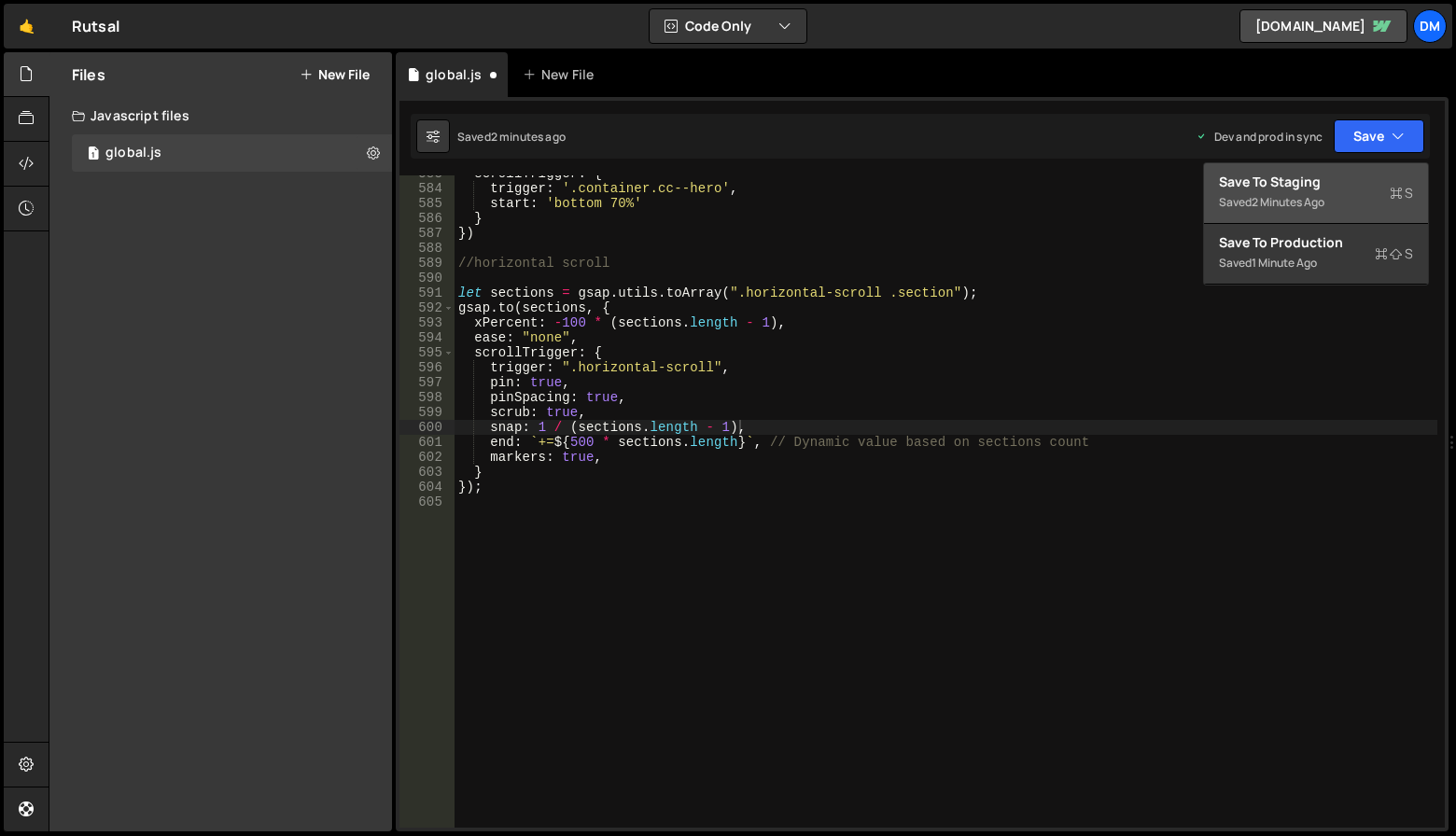
click at [1338, 182] on div "Save to Staging S" at bounding box center [1317, 181] width 195 height 18
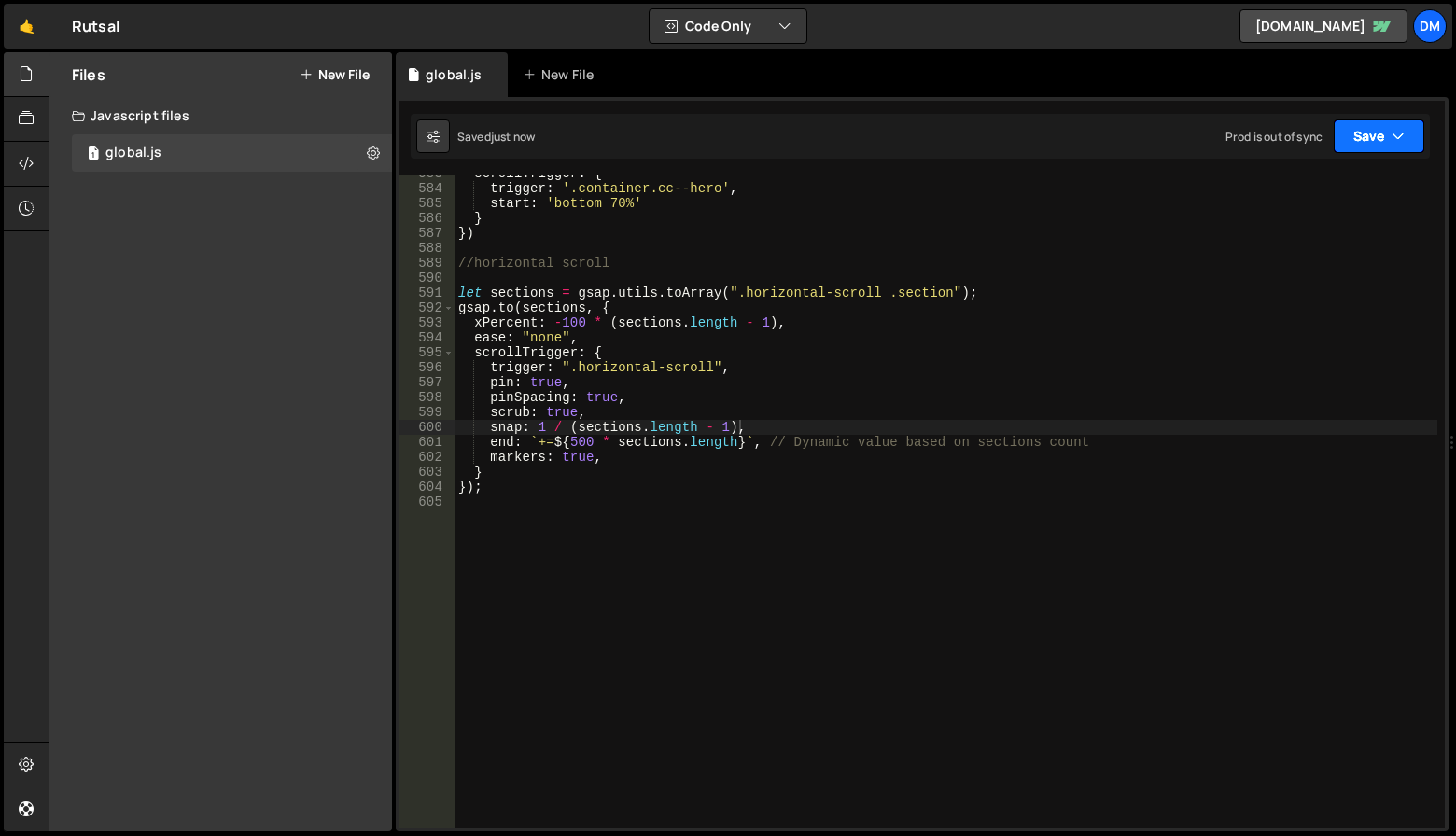
click at [1371, 145] on button "Save" at bounding box center [1379, 136] width 91 height 34
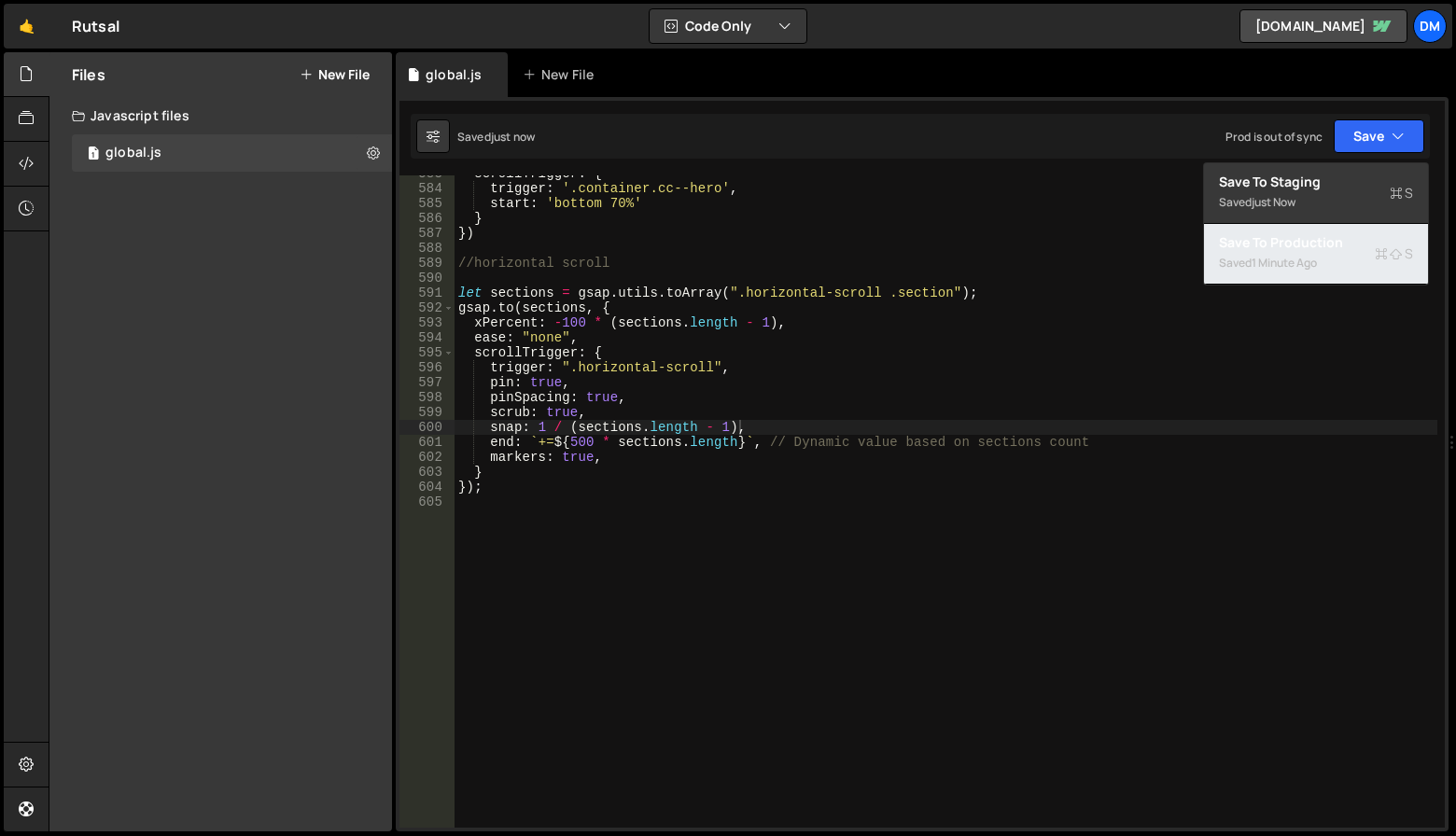
click at [1290, 262] on div "1 minute ago" at bounding box center [1284, 263] width 65 height 16
